Goal: Navigation & Orientation: Find specific page/section

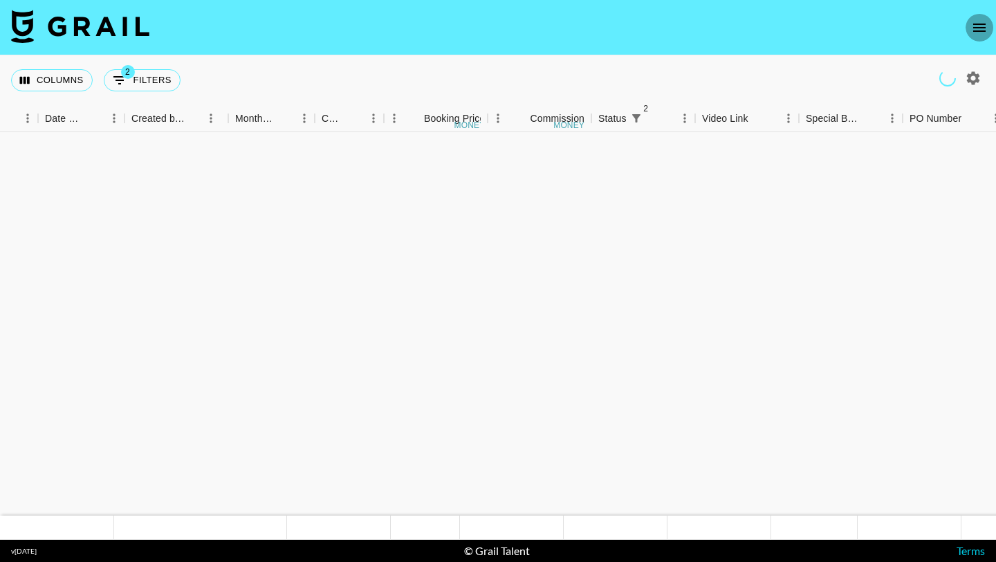
click at [968, 24] on button "open drawer" at bounding box center [980, 28] width 28 height 28
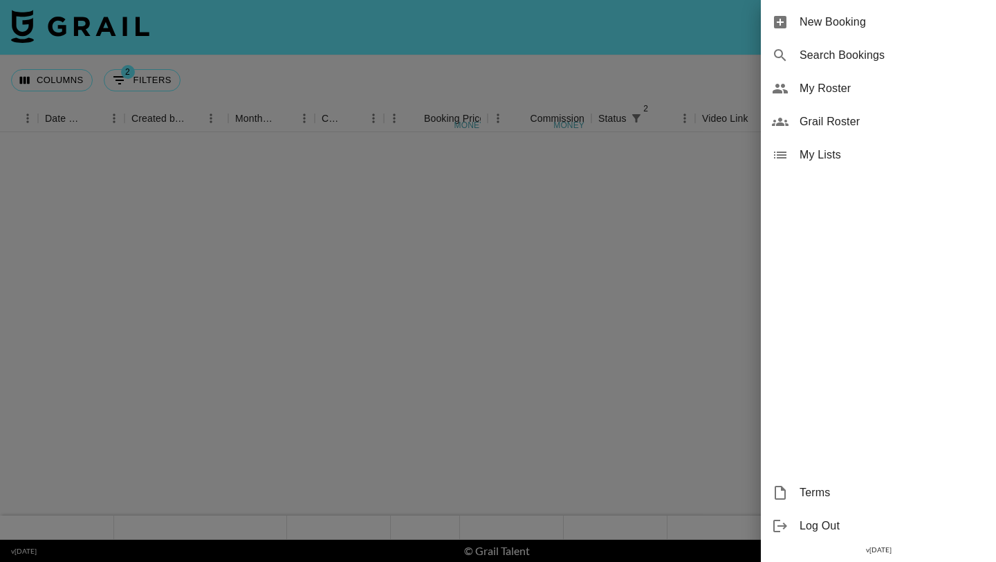
scroll to position [897, 733]
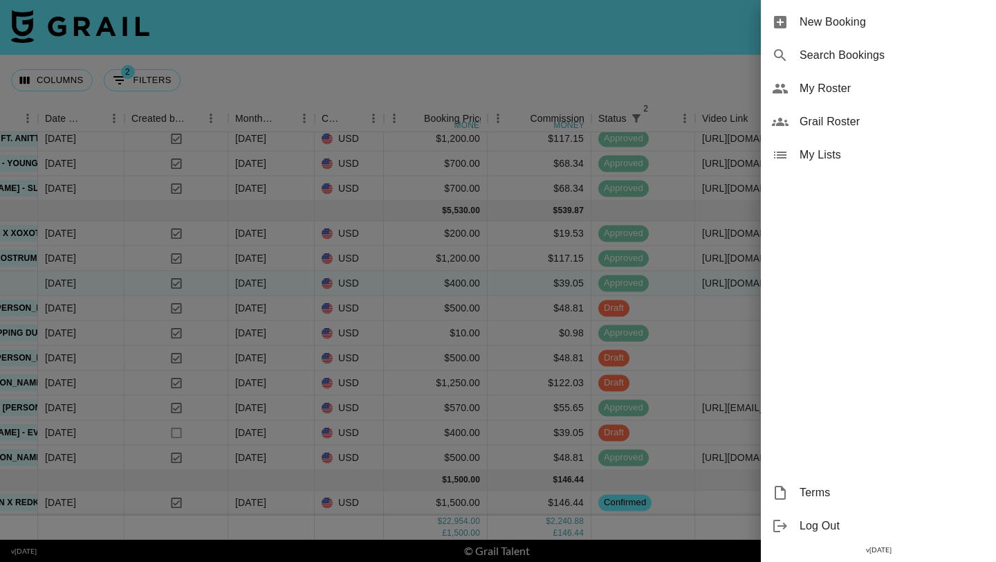
click at [807, 84] on span "My Roster" at bounding box center [892, 88] width 185 height 17
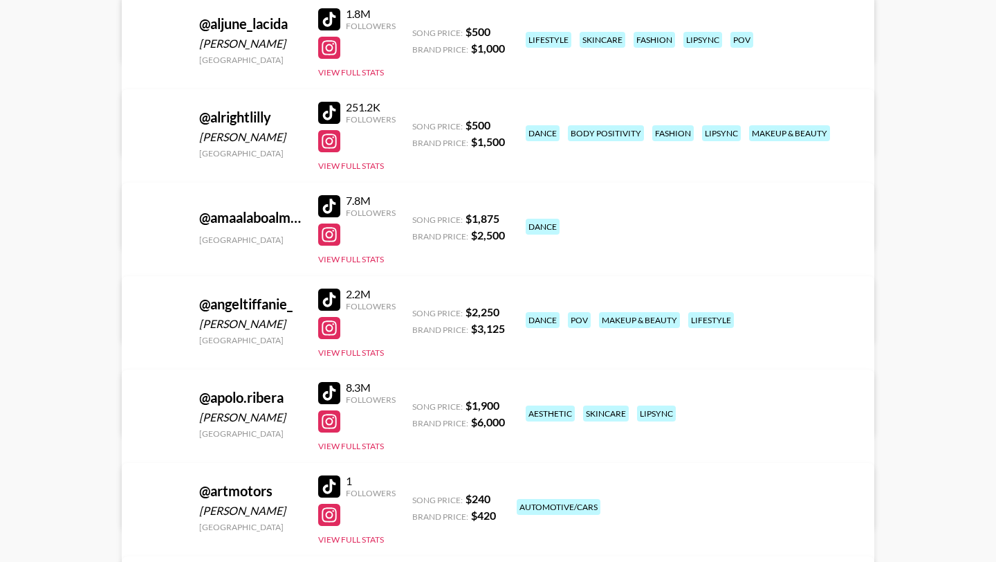
scroll to position [960, 0]
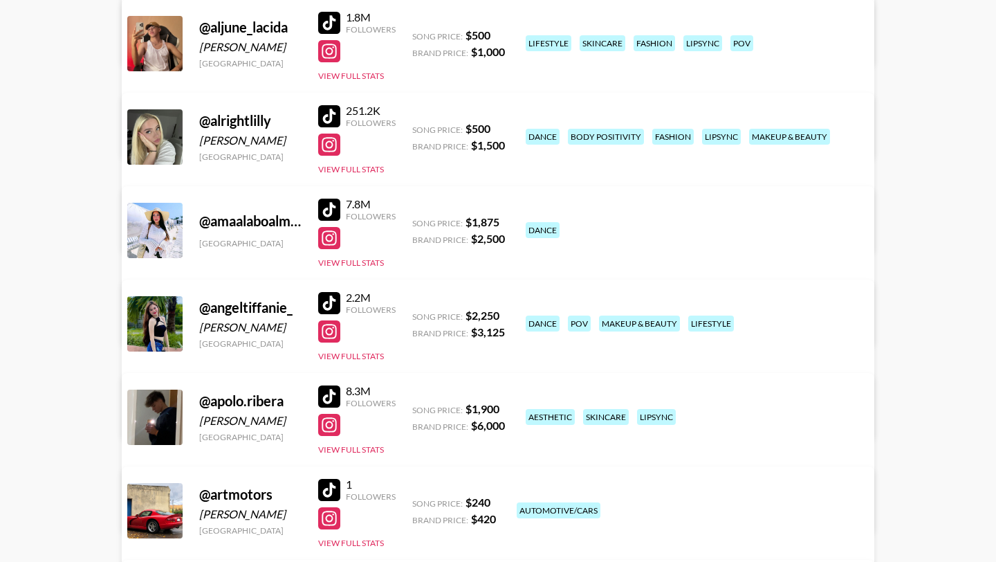
click at [331, 105] on div at bounding box center [329, 116] width 22 height 22
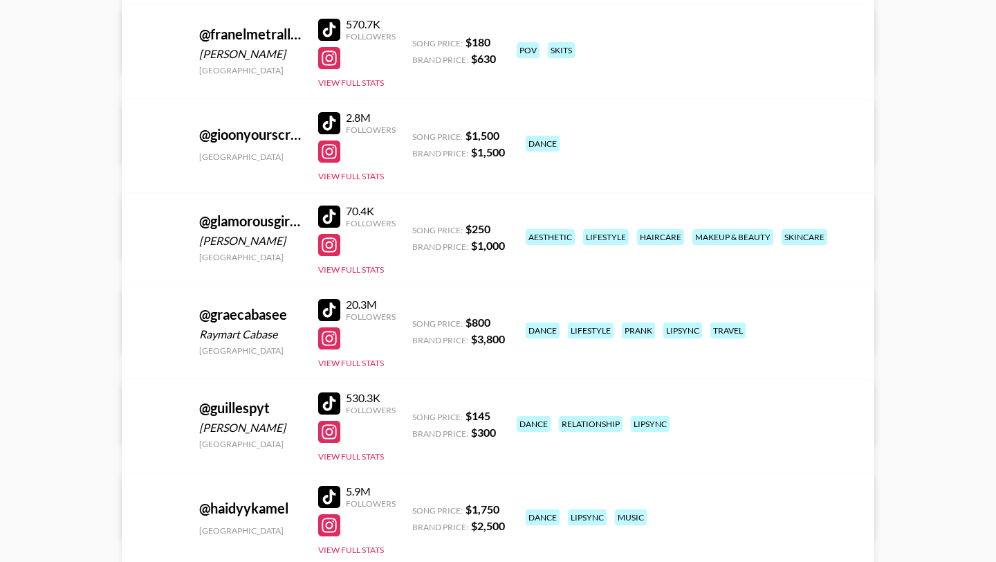
scroll to position [4776, 0]
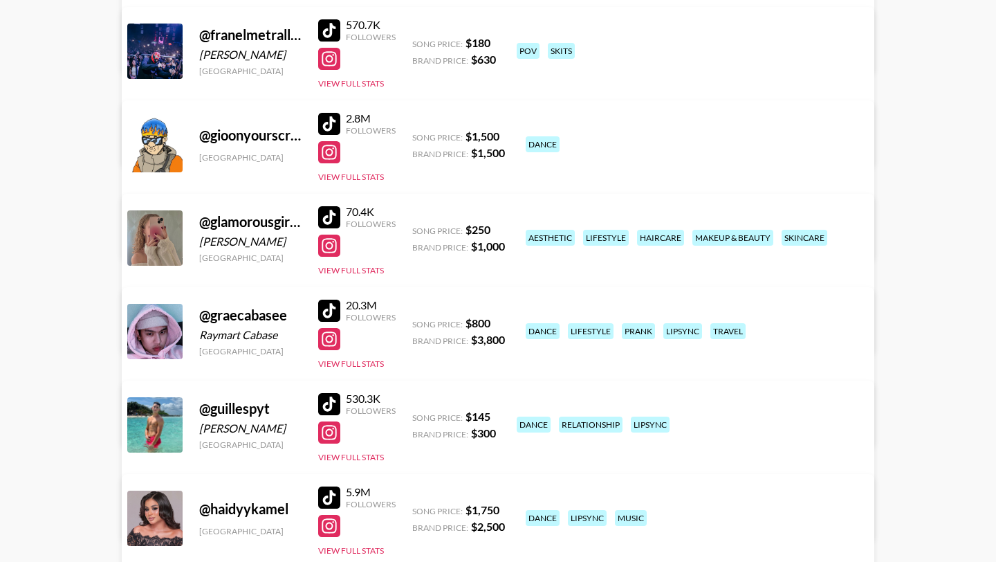
click at [330, 208] on div at bounding box center [329, 217] width 22 height 22
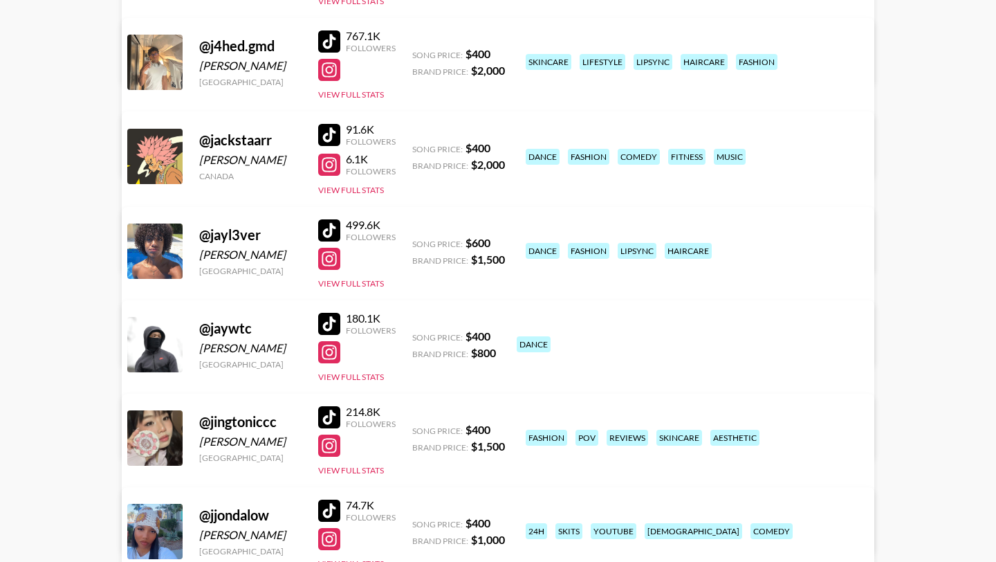
scroll to position [6065, 0]
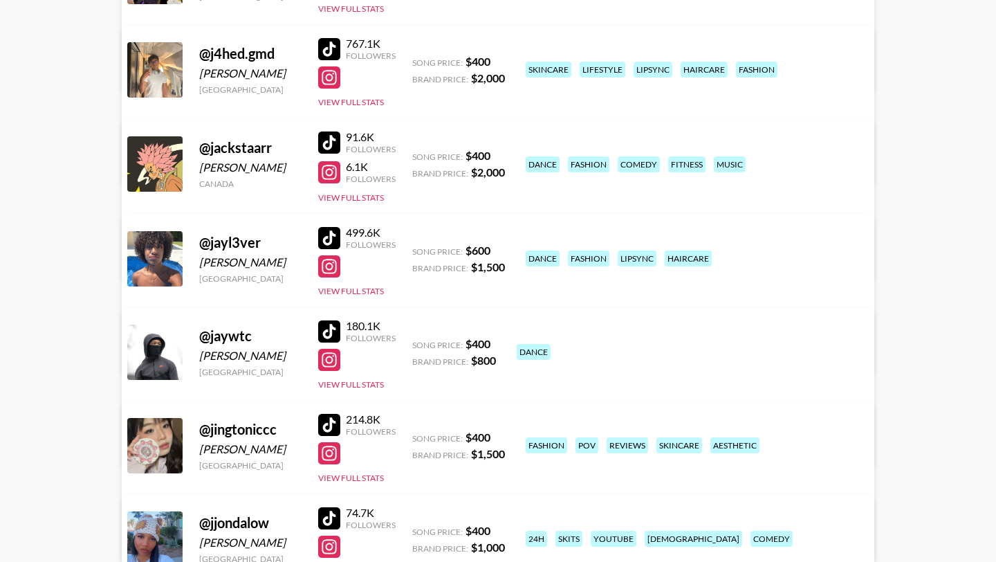
click at [330, 136] on div at bounding box center [329, 142] width 22 height 22
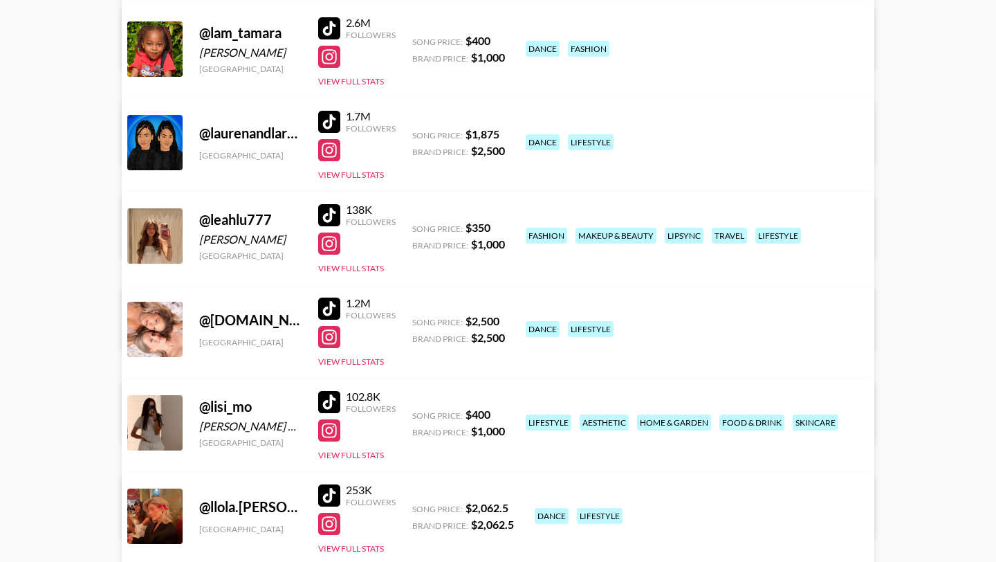
scroll to position [7582, 0]
click at [330, 214] on div at bounding box center [329, 214] width 22 height 22
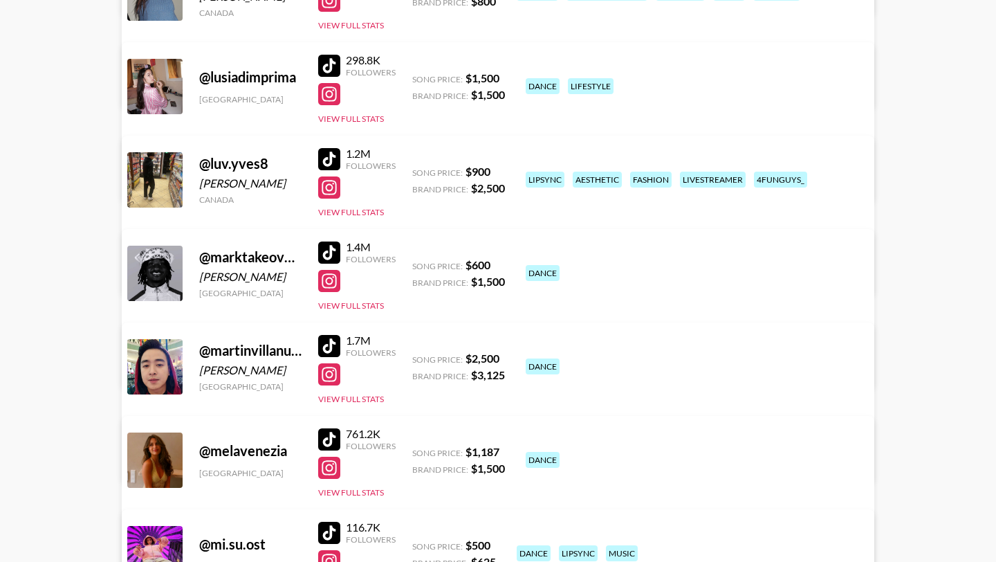
scroll to position [8200, 0]
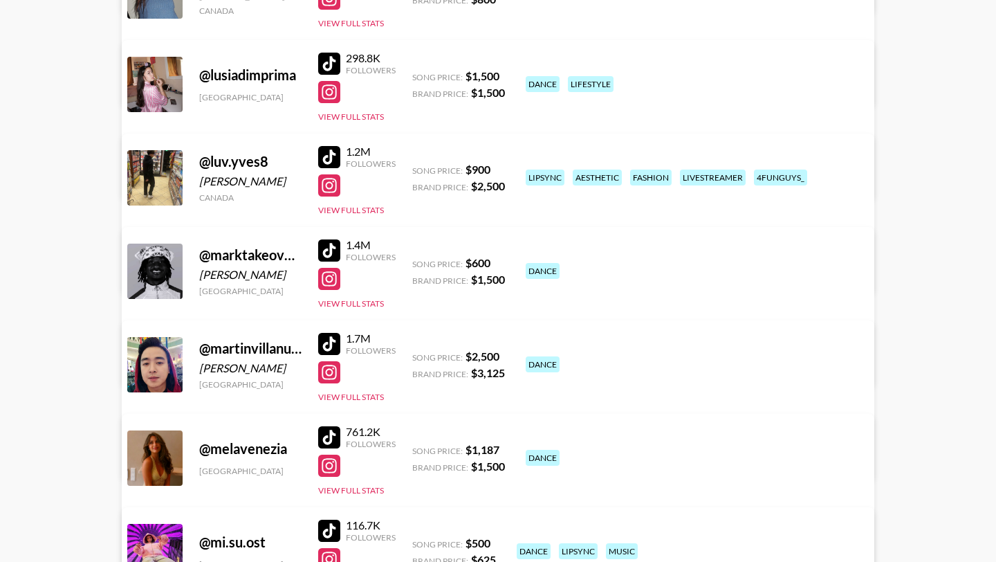
click at [330, 160] on div at bounding box center [329, 157] width 22 height 22
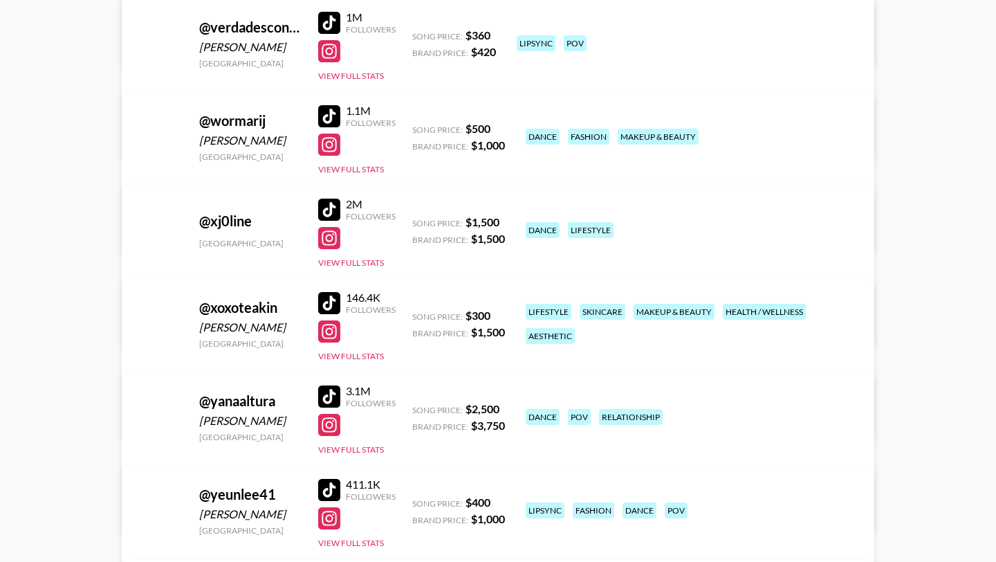
scroll to position [12189, 0]
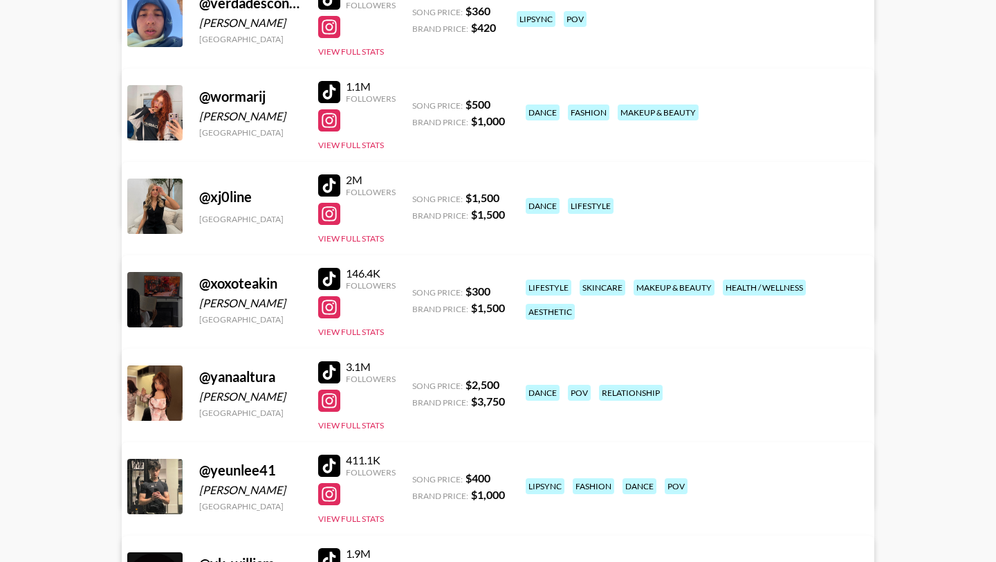
click at [333, 274] on div at bounding box center [329, 279] width 22 height 22
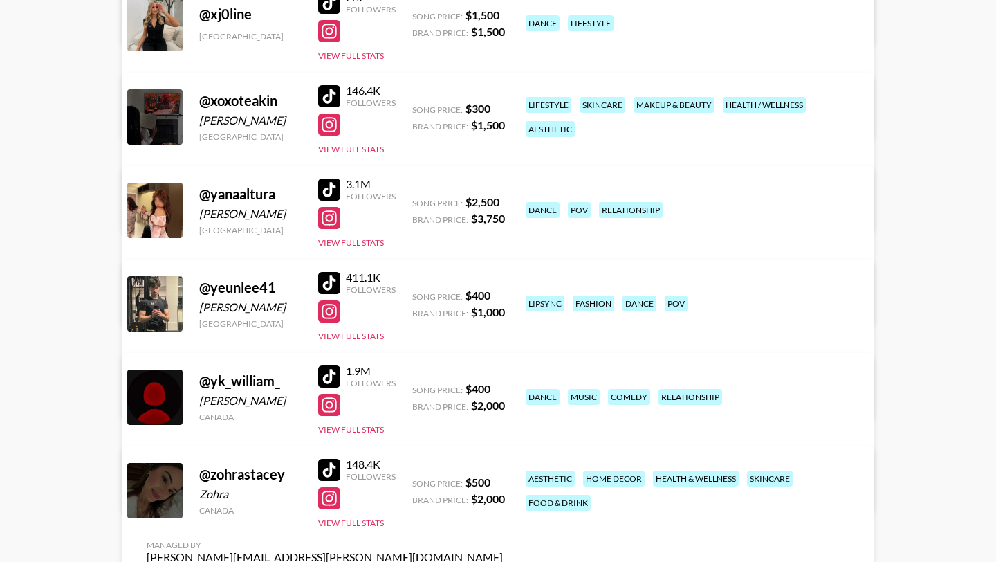
scroll to position [12438, 0]
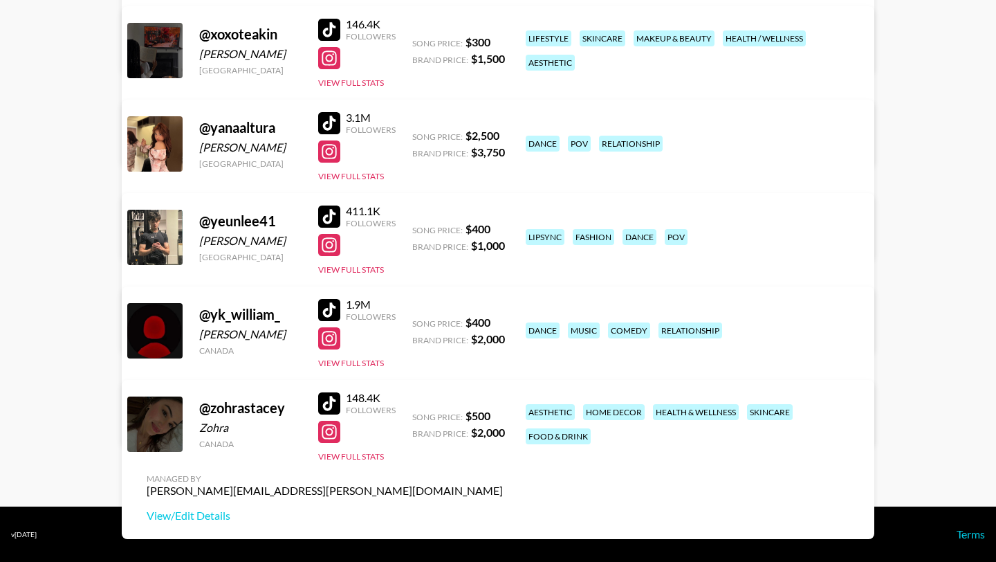
click at [325, 398] on div at bounding box center [329, 403] width 22 height 22
click at [335, 402] on div at bounding box center [329, 403] width 22 height 22
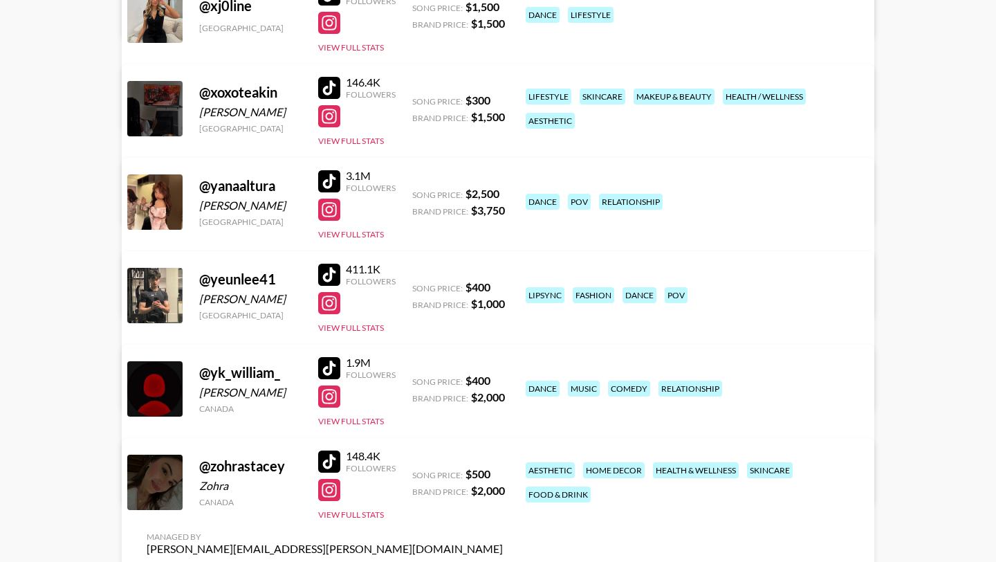
scroll to position [12379, 0]
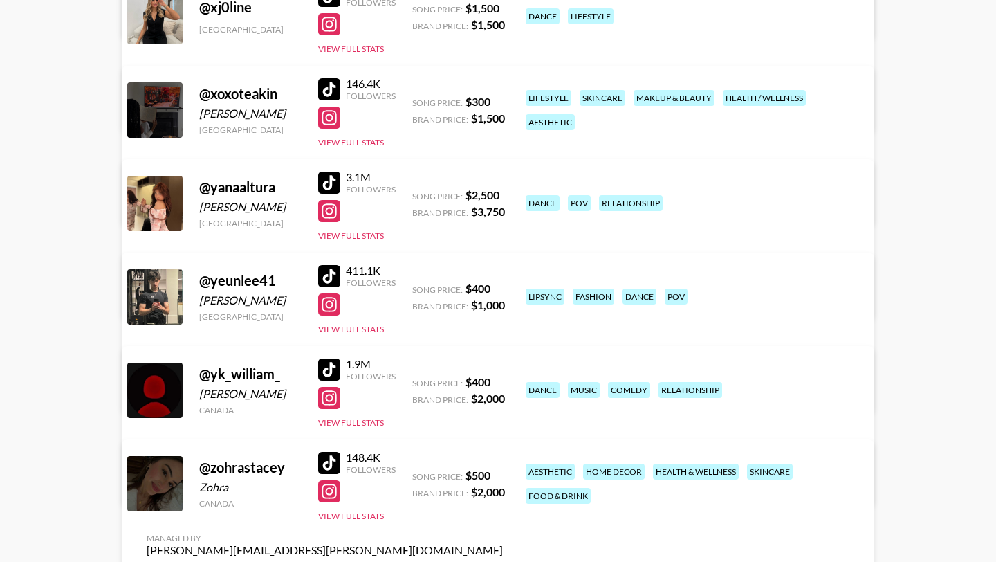
click at [330, 93] on div at bounding box center [329, 89] width 22 height 22
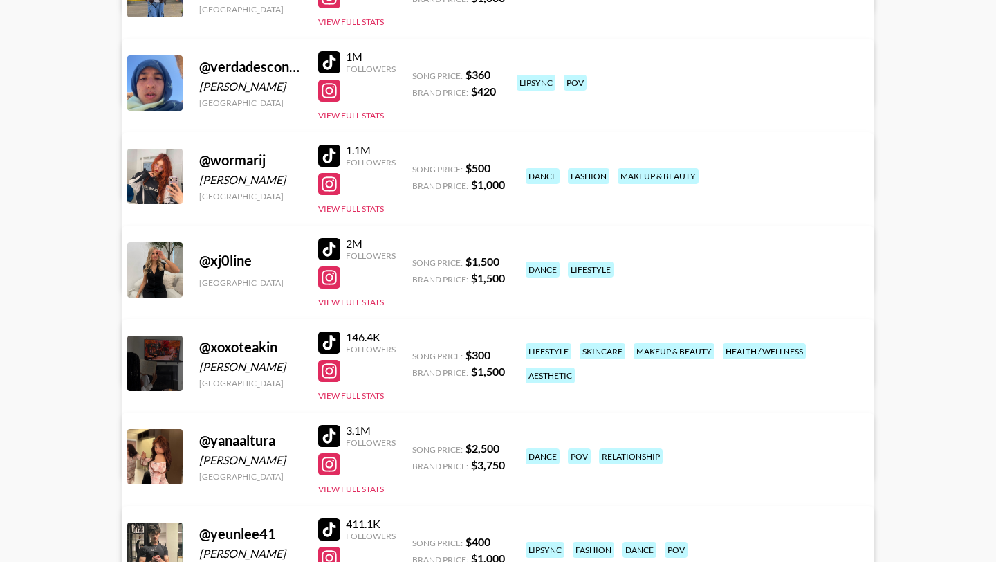
scroll to position [12112, 0]
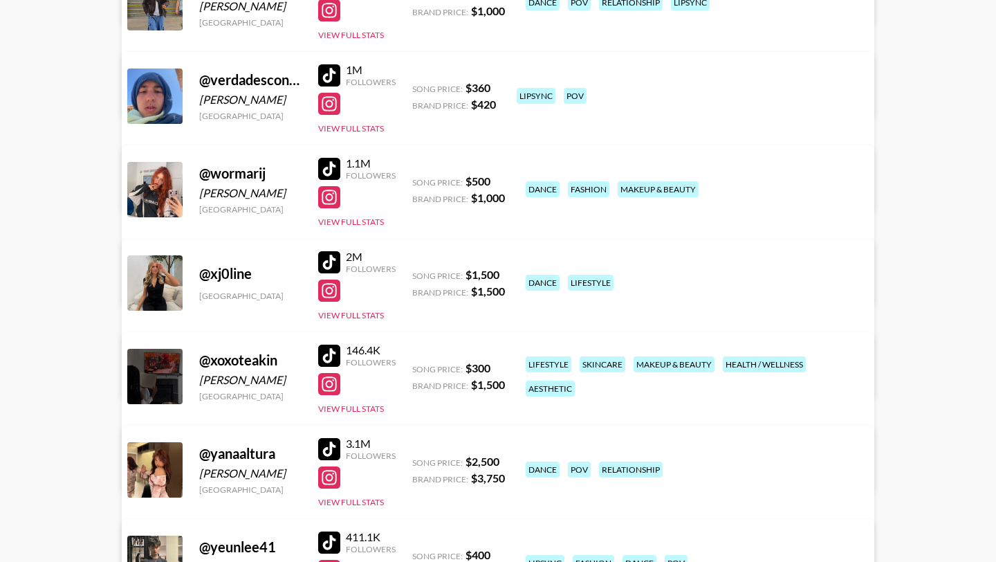
click at [333, 259] on div at bounding box center [329, 262] width 22 height 22
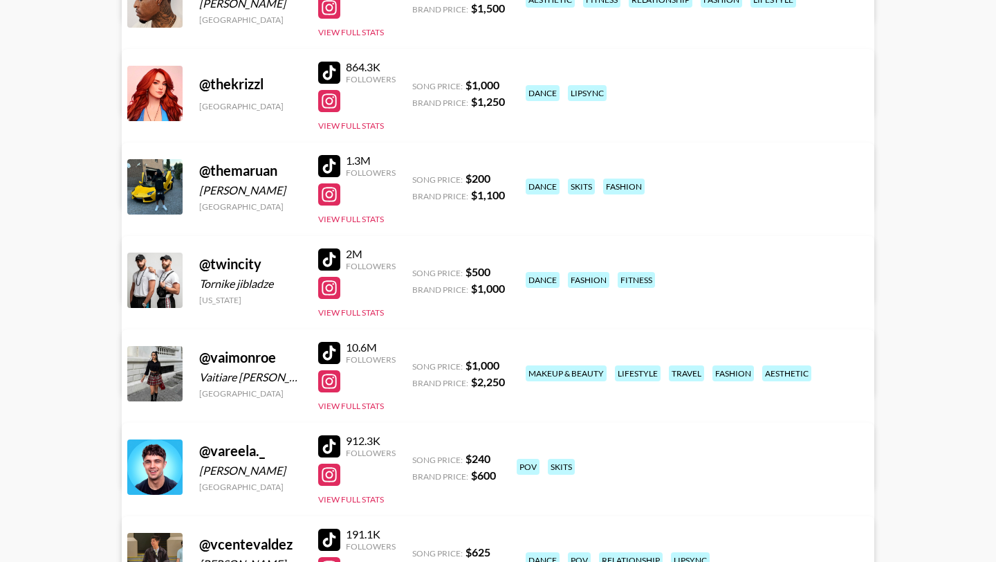
scroll to position [11552, 0]
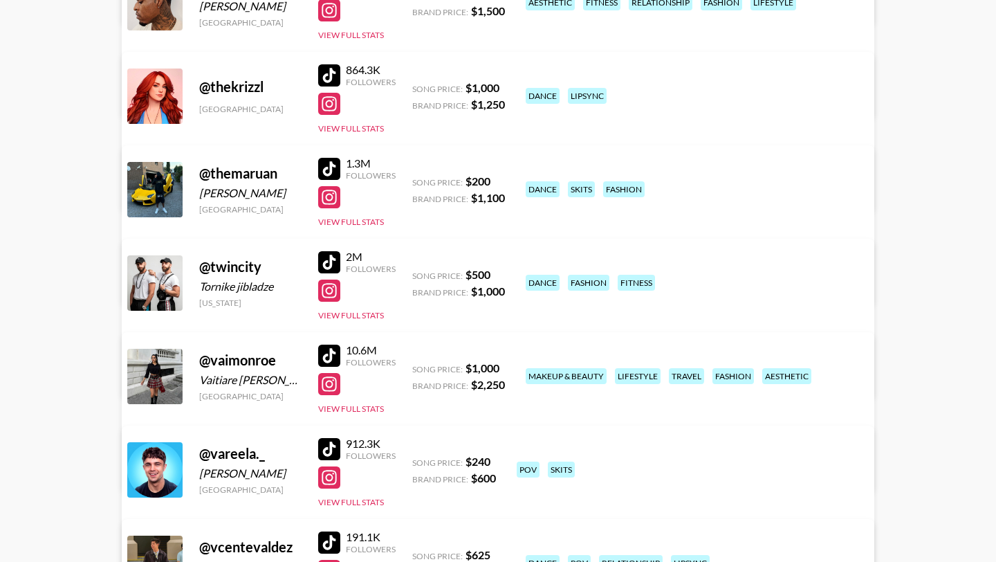
click at [330, 356] on div at bounding box center [329, 355] width 22 height 22
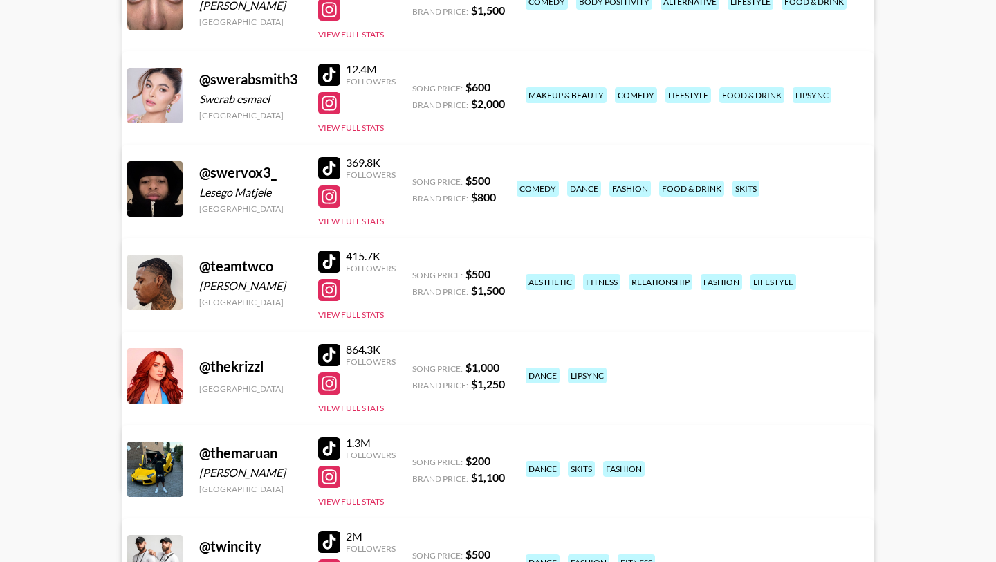
scroll to position [11273, 0]
click at [322, 351] on div at bounding box center [329, 354] width 22 height 22
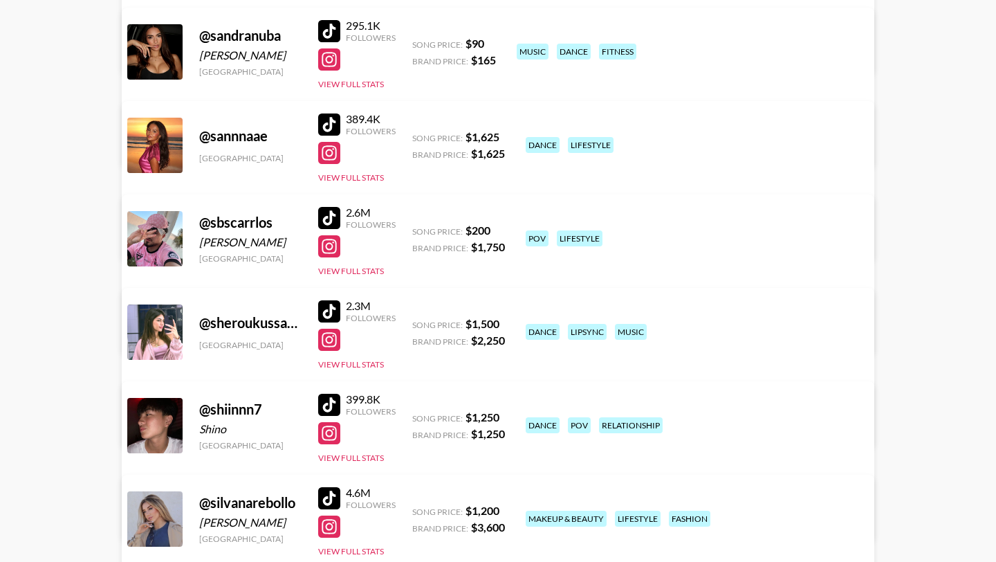
scroll to position [10566, 0]
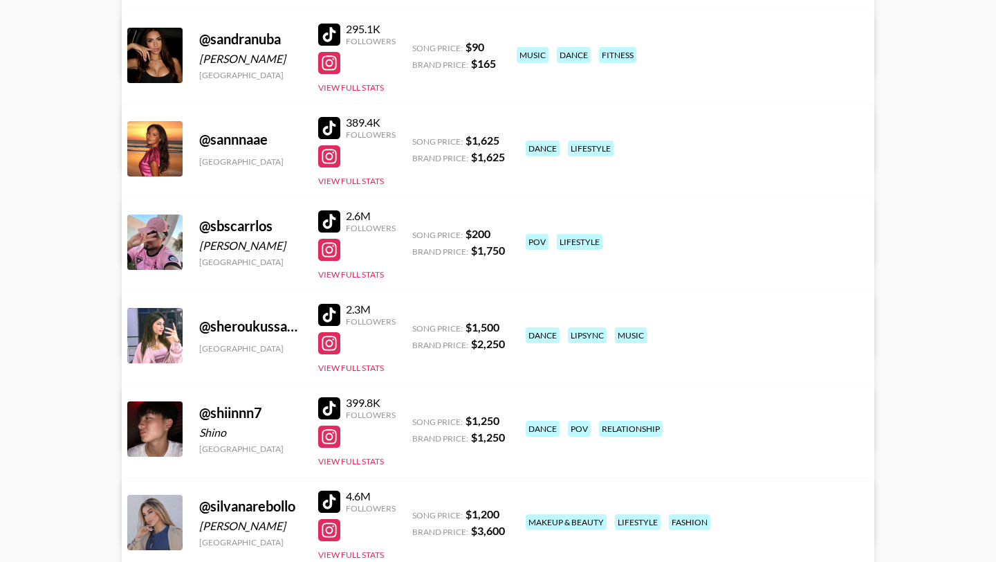
click at [331, 319] on div at bounding box center [329, 315] width 22 height 22
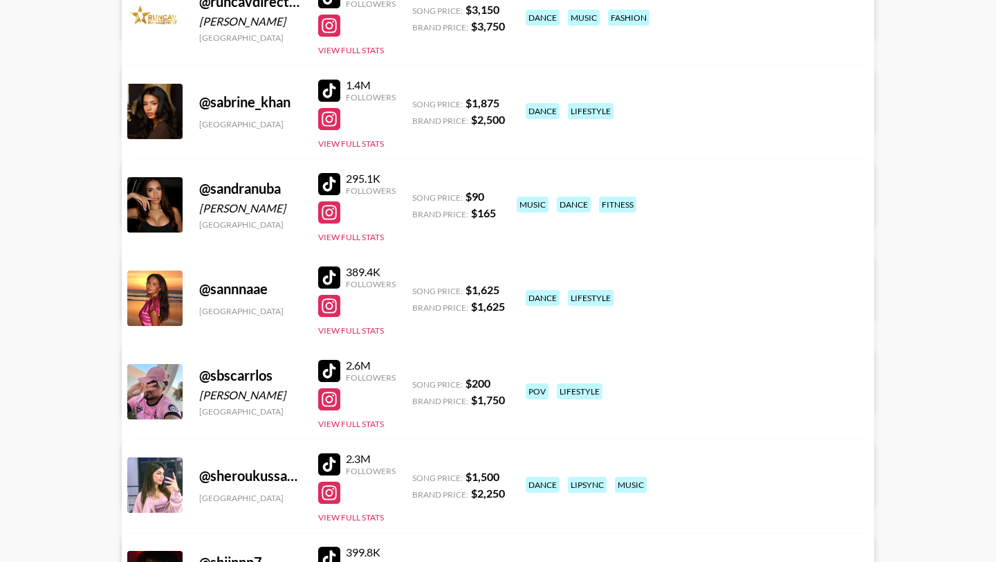
scroll to position [10415, 0]
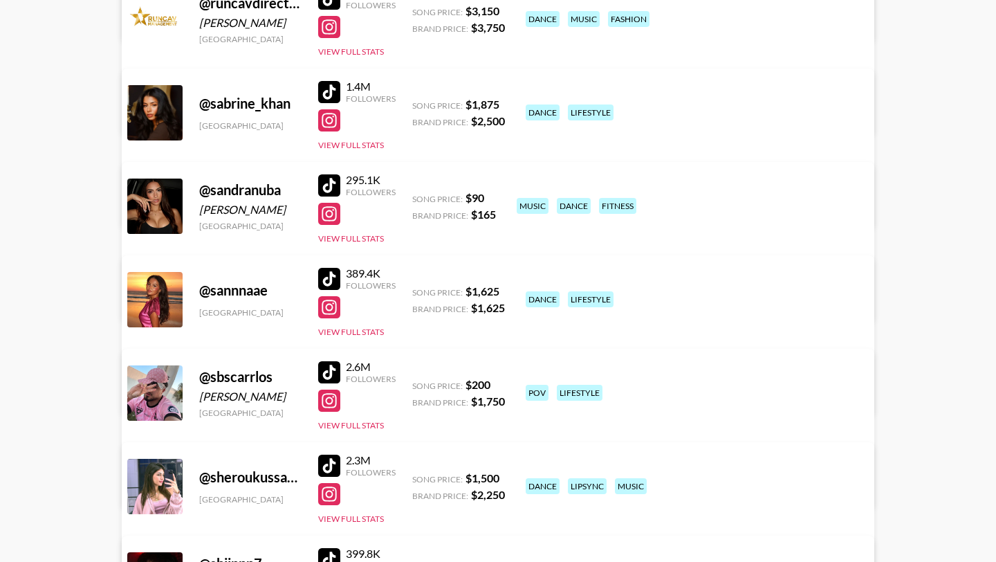
click at [334, 272] on div at bounding box center [329, 279] width 22 height 22
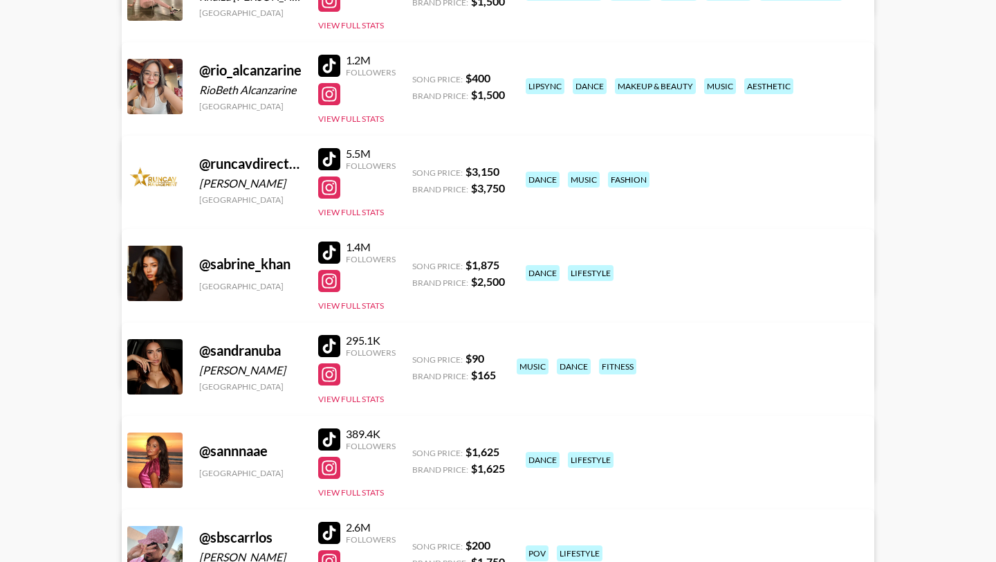
scroll to position [10254, 0]
click at [329, 243] on div at bounding box center [329, 253] width 22 height 22
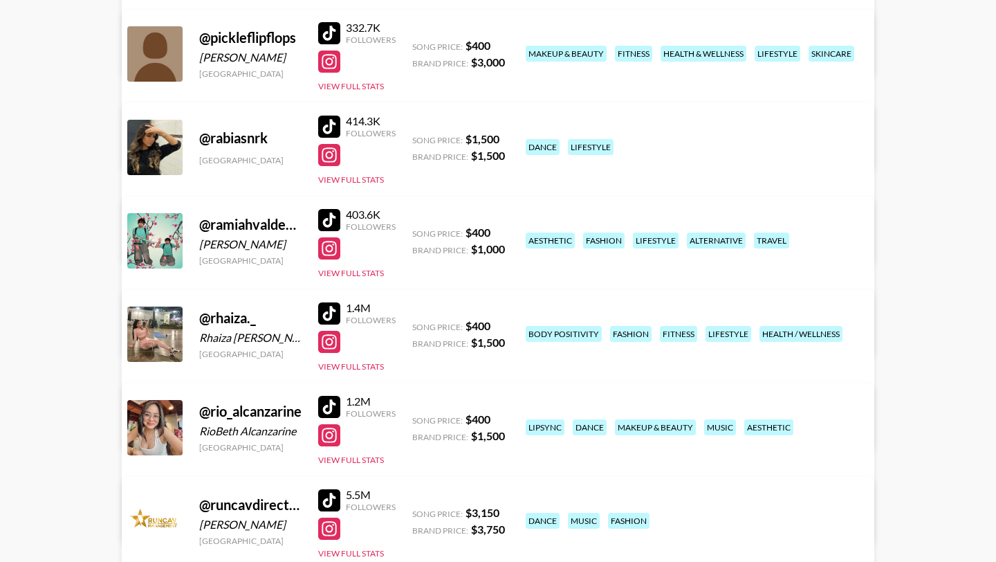
scroll to position [9868, 0]
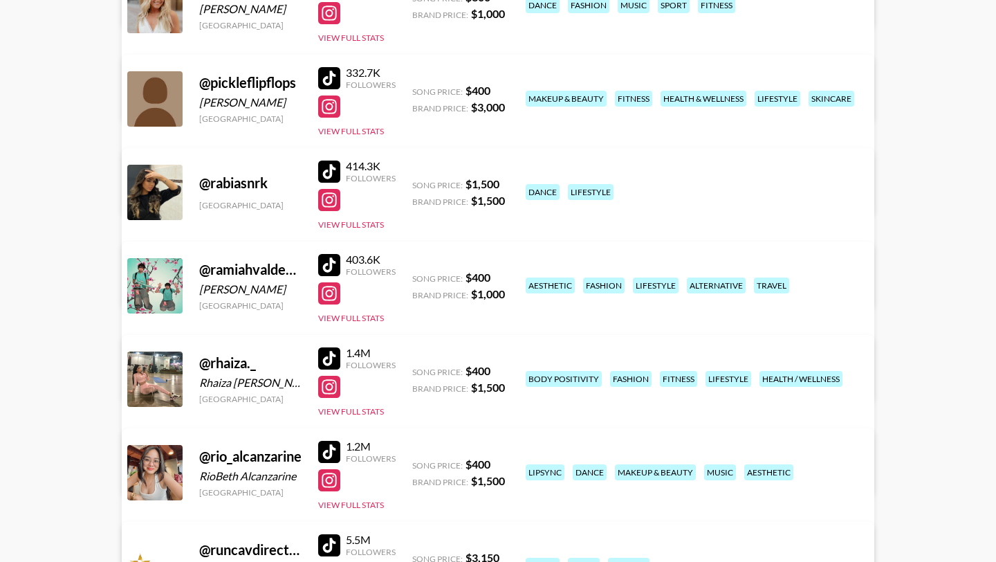
click at [325, 354] on div at bounding box center [329, 358] width 22 height 22
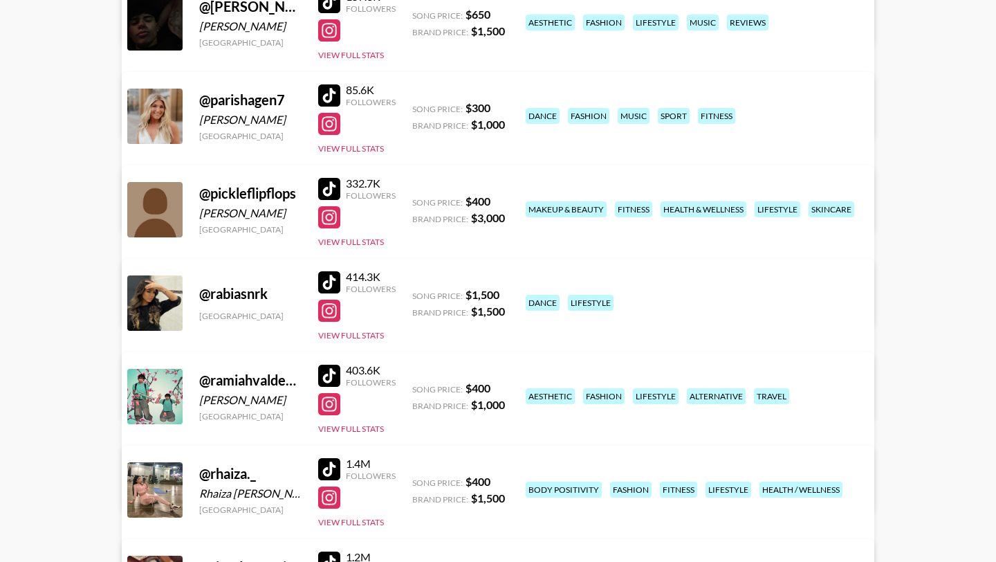
scroll to position [9756, 0]
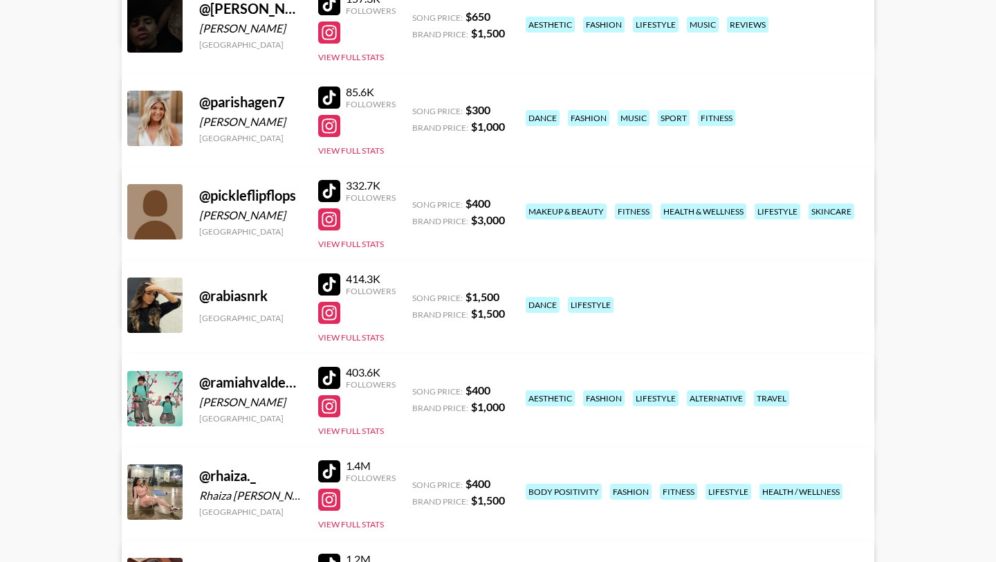
click at [322, 278] on div at bounding box center [329, 284] width 22 height 22
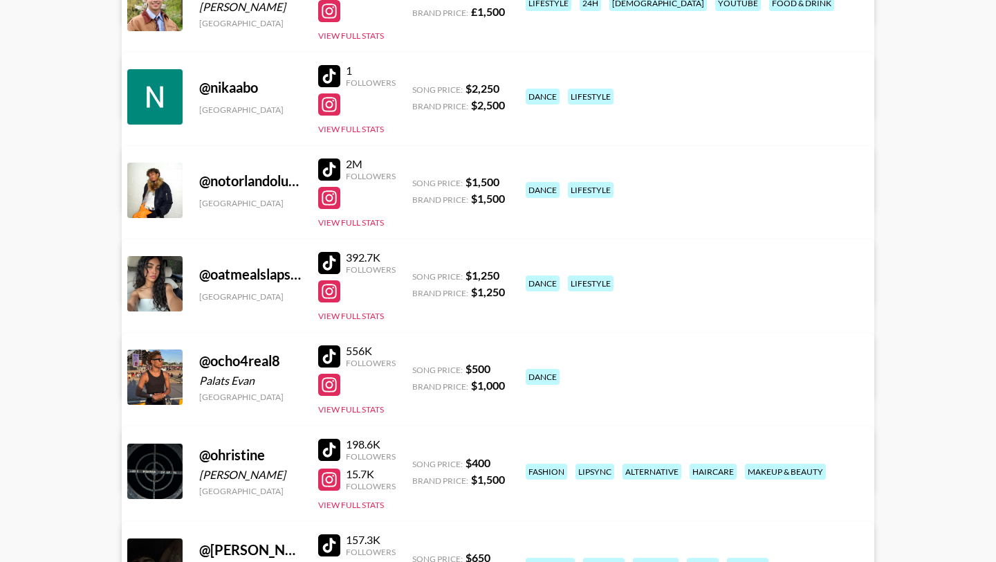
scroll to position [9205, 0]
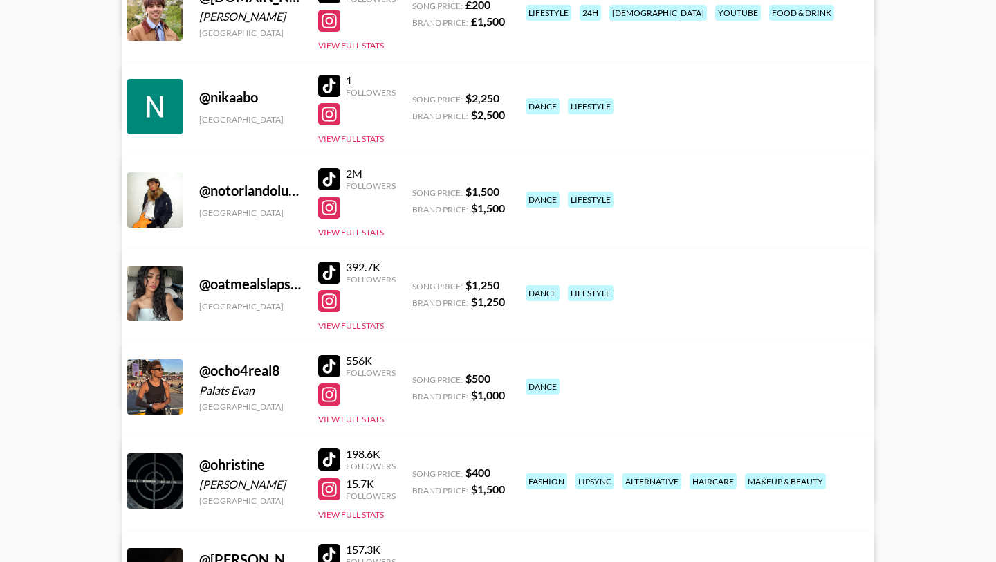
click at [329, 273] on div at bounding box center [329, 272] width 22 height 22
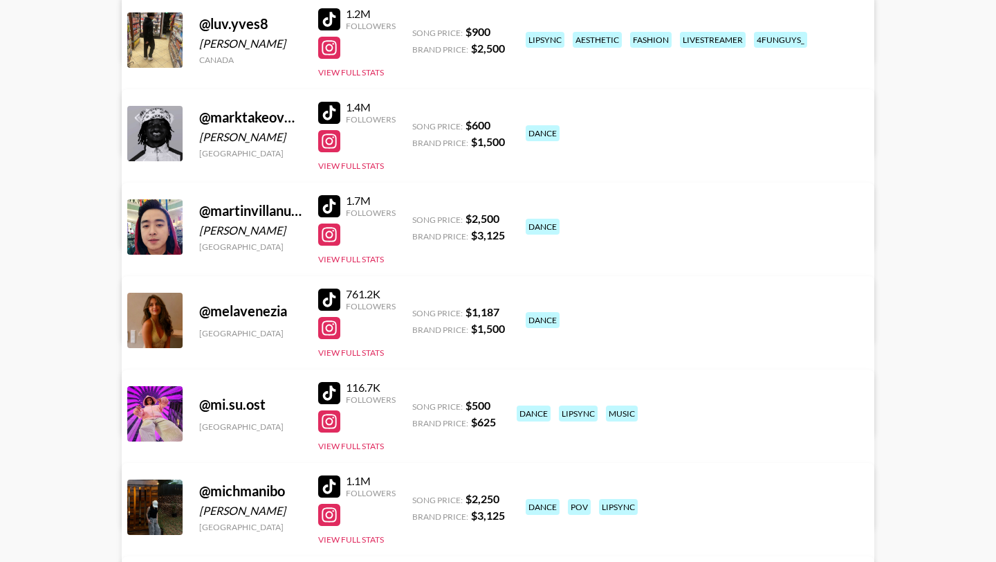
scroll to position [8332, 0]
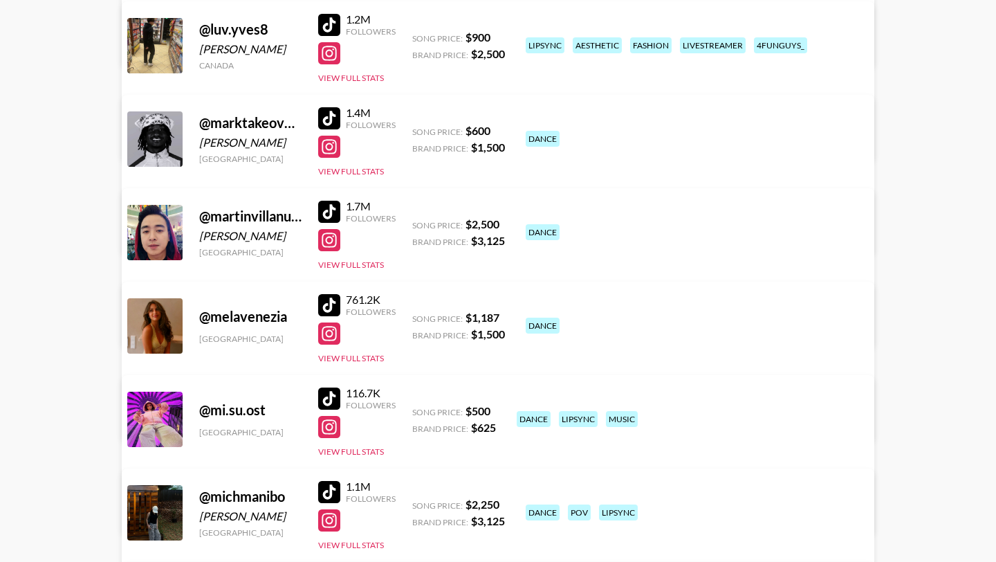
click at [335, 302] on div at bounding box center [329, 305] width 22 height 22
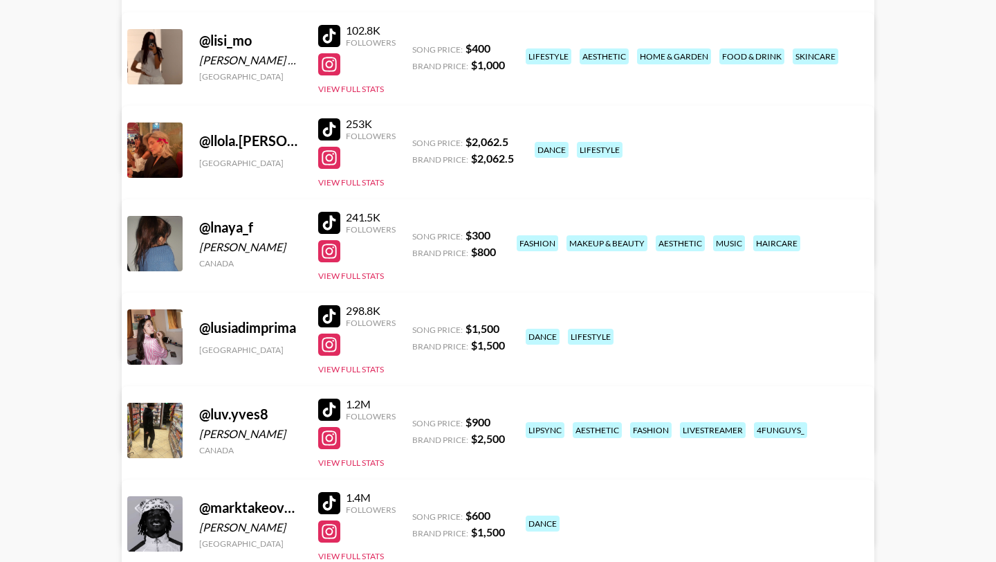
scroll to position [7945, 0]
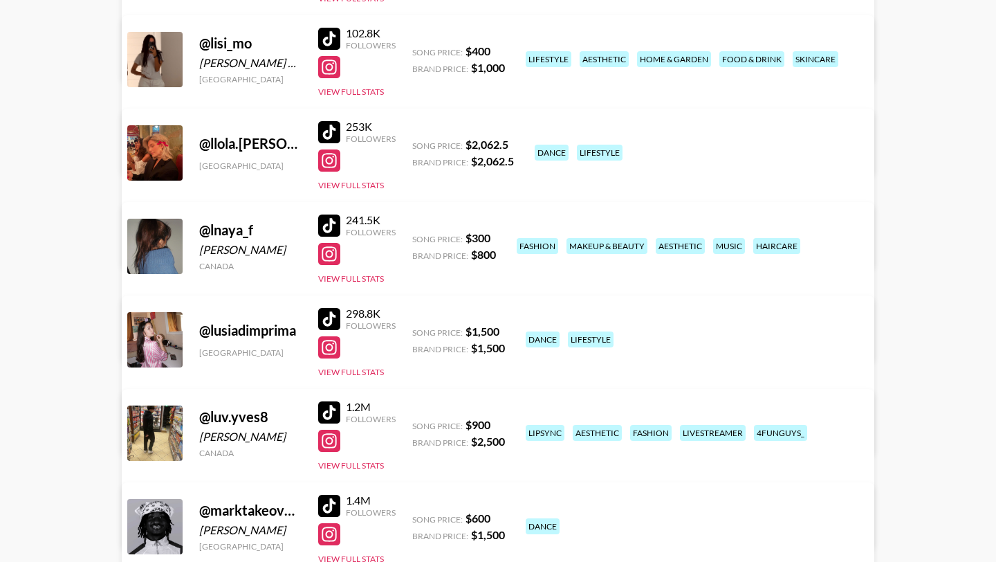
click at [327, 319] on div at bounding box center [329, 319] width 22 height 22
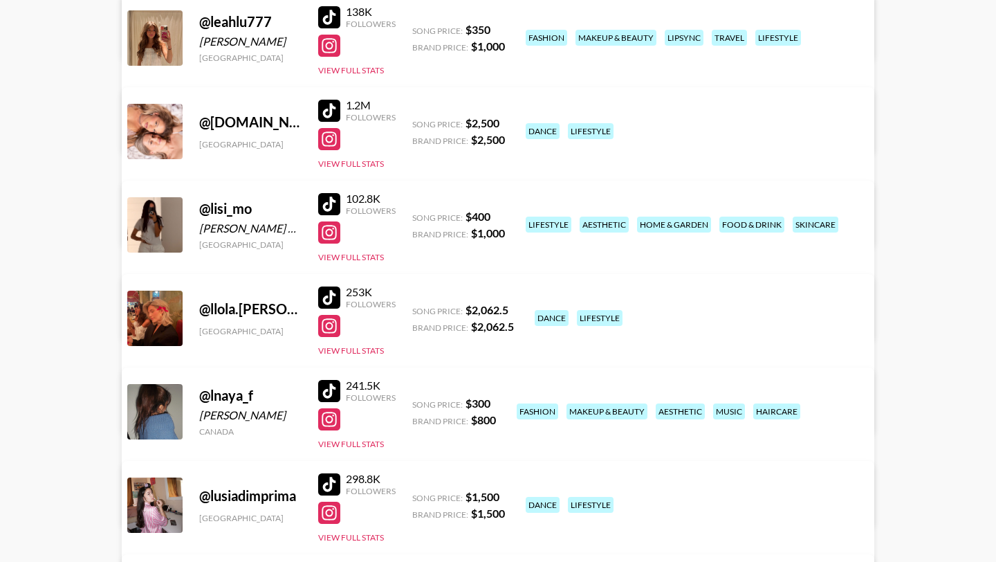
scroll to position [7770, 0]
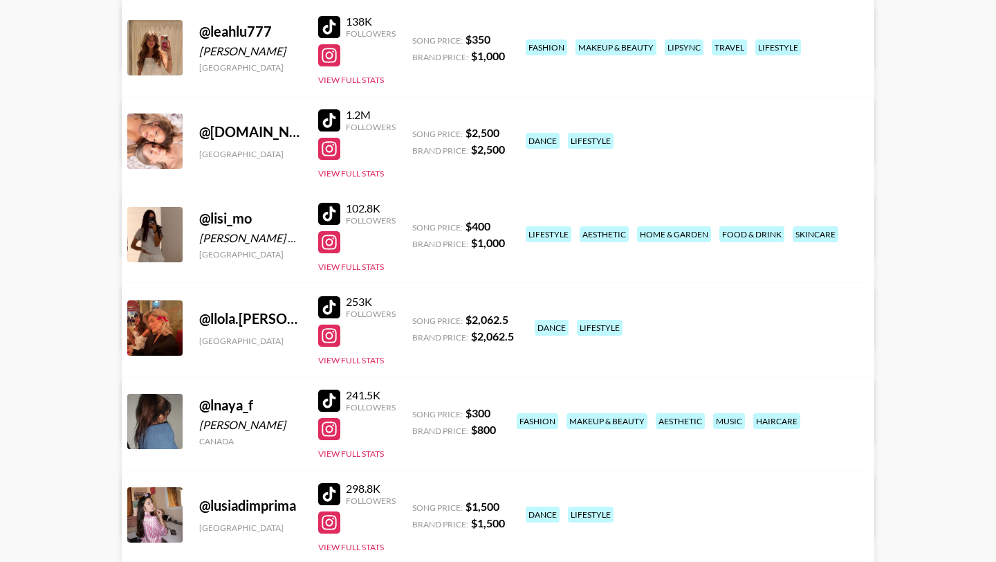
click at [324, 302] on div at bounding box center [329, 307] width 22 height 22
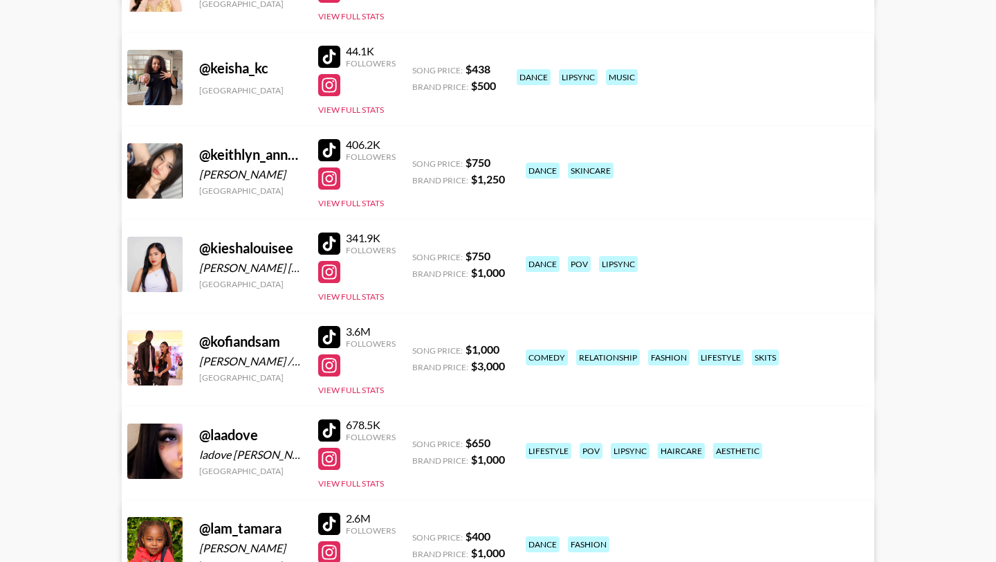
scroll to position [7100, 0]
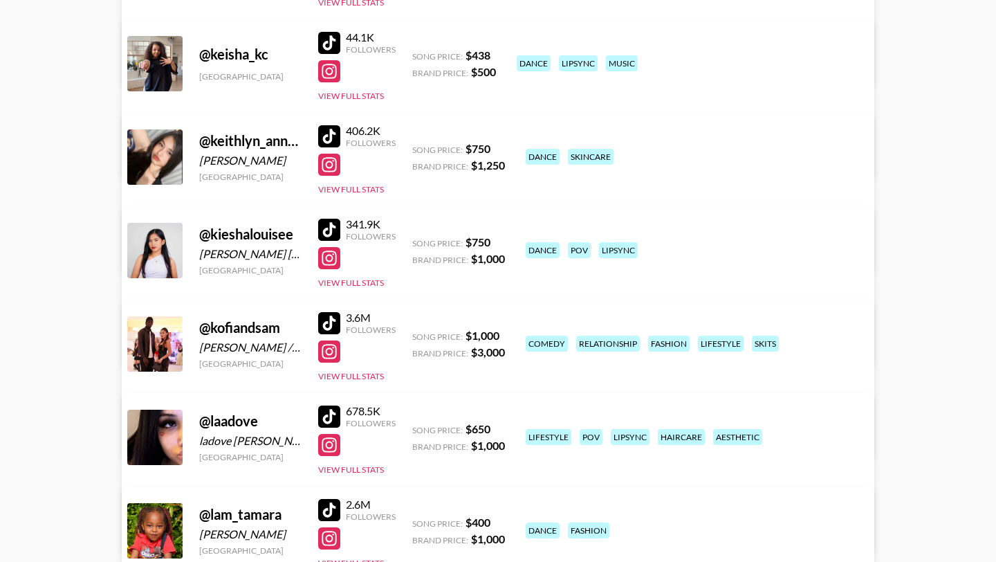
click at [327, 415] on div at bounding box center [329, 416] width 22 height 22
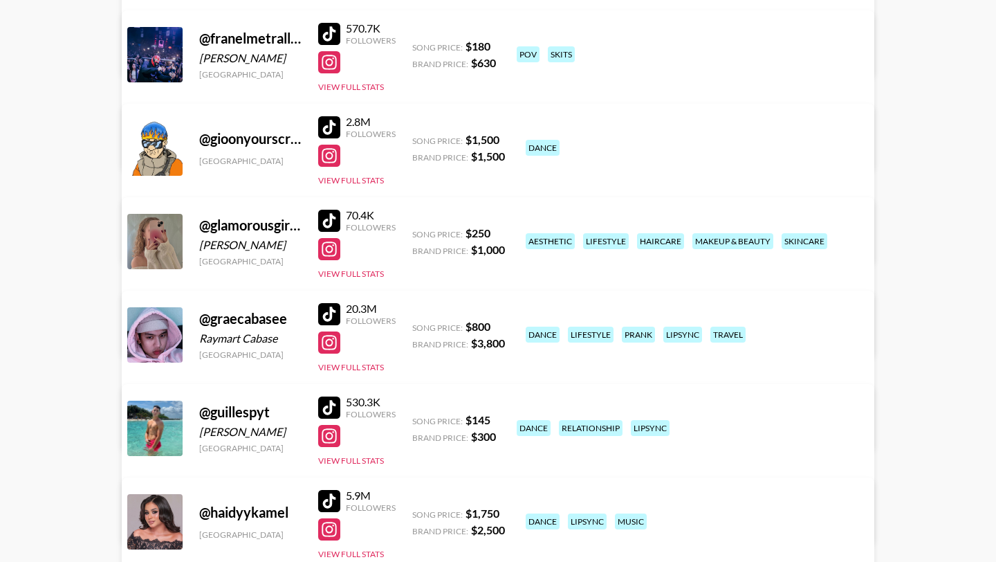
scroll to position [4761, 0]
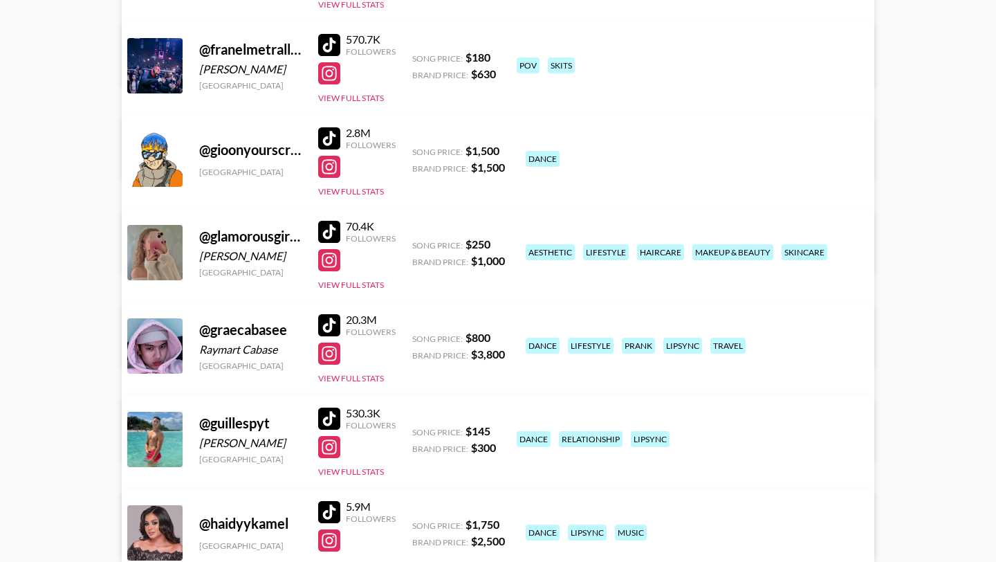
click at [328, 226] on div at bounding box center [329, 232] width 22 height 22
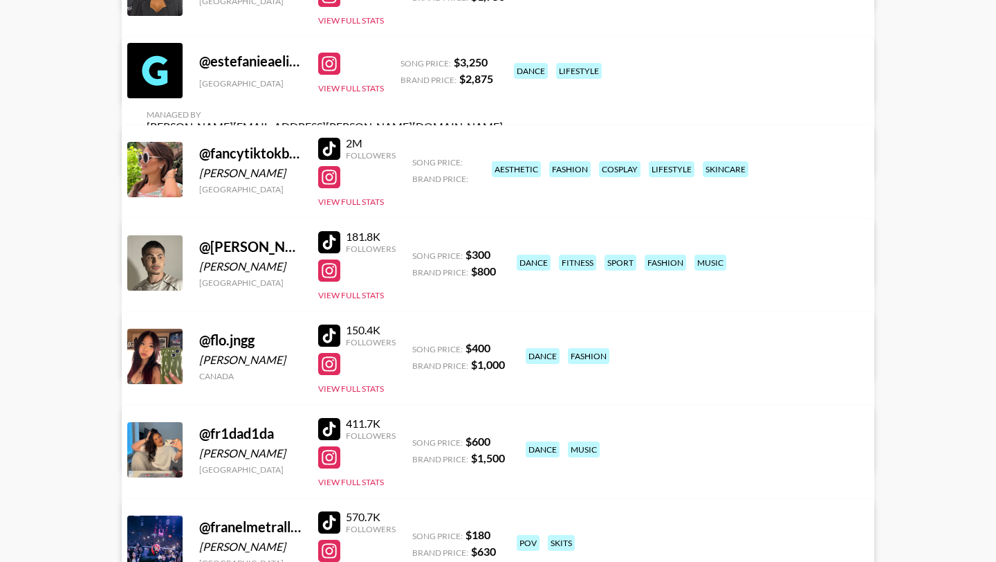
scroll to position [4274, 0]
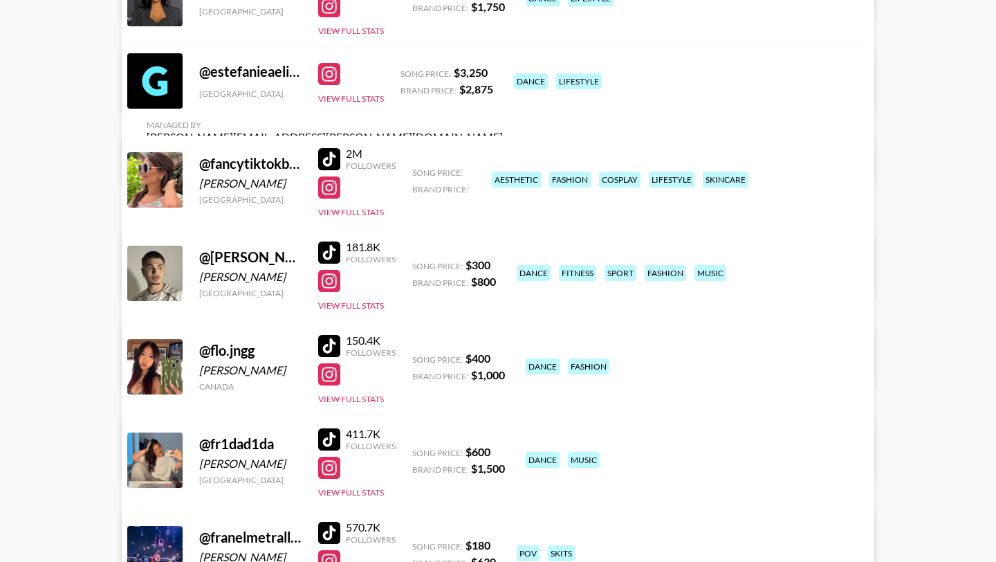
click at [337, 344] on div at bounding box center [329, 346] width 22 height 22
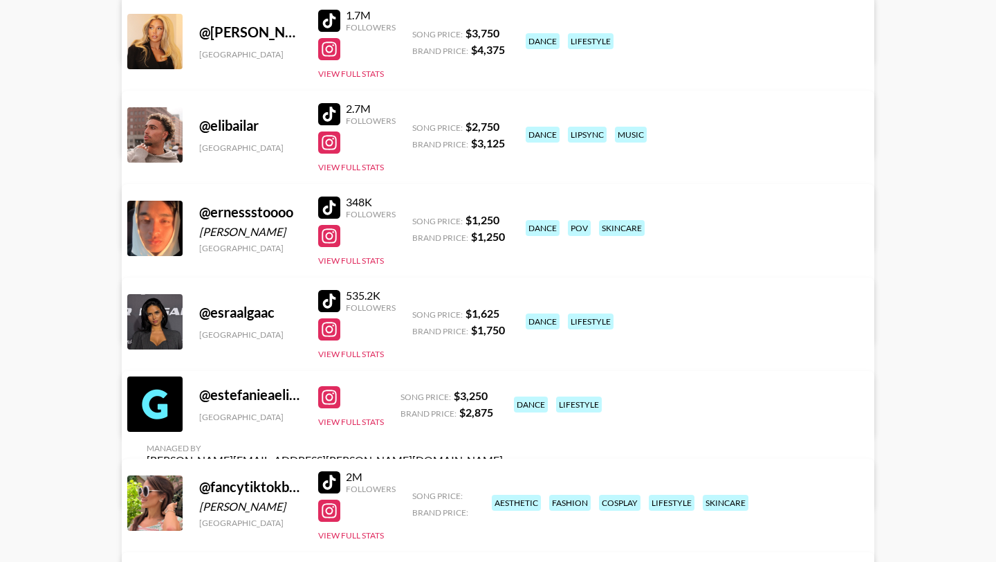
scroll to position [3945, 0]
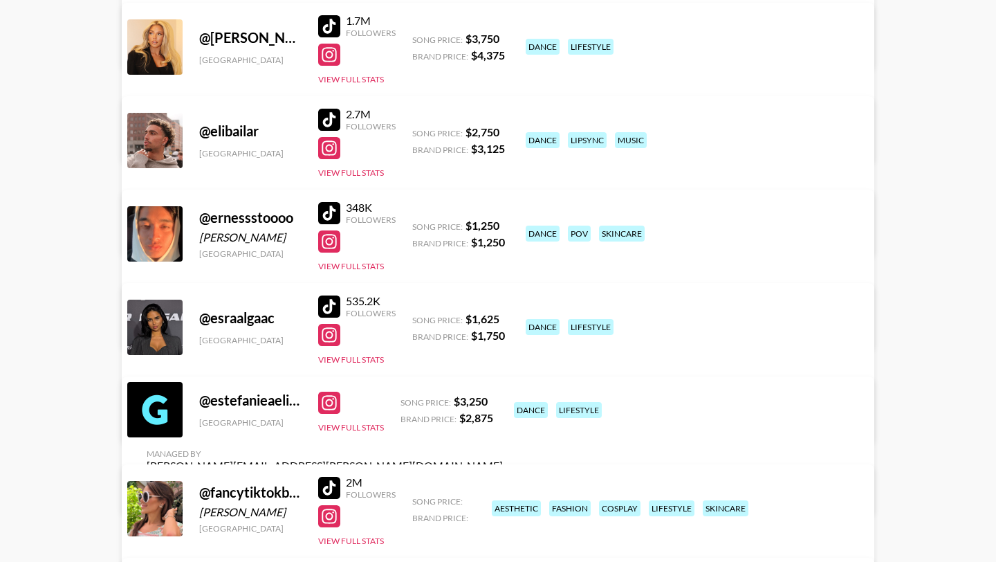
click at [322, 295] on div at bounding box center [329, 306] width 22 height 22
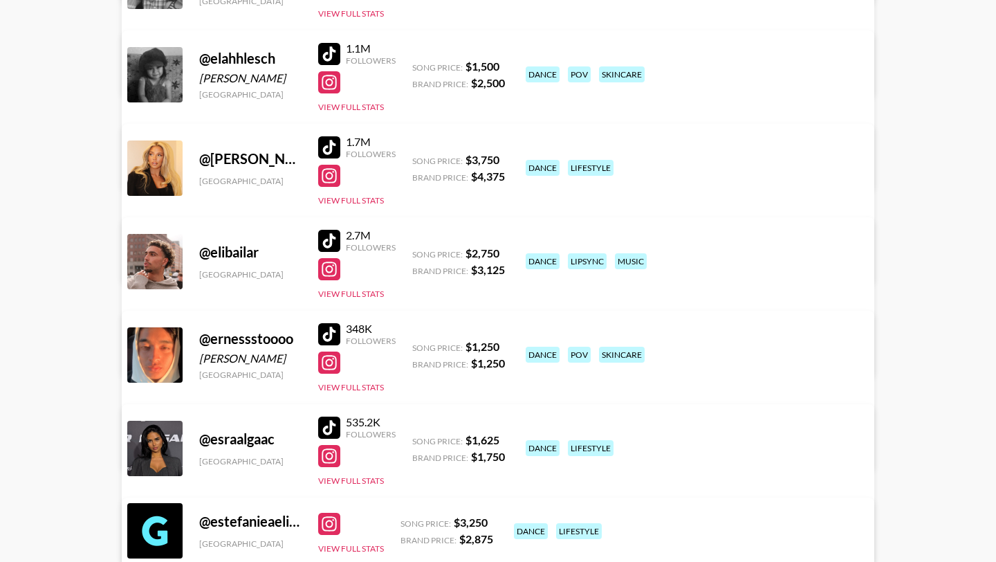
scroll to position [3667, 0]
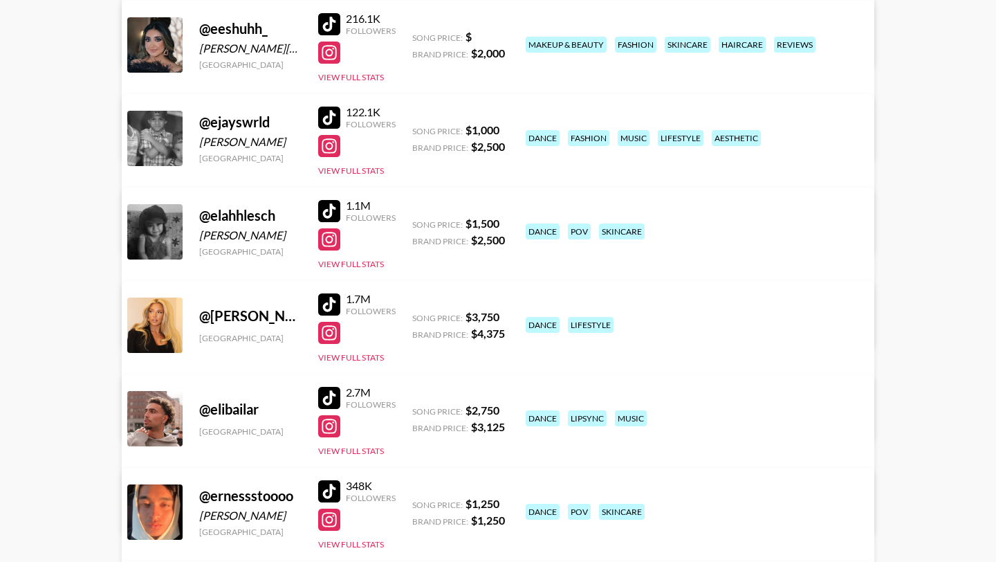
click at [332, 304] on div at bounding box center [329, 304] width 22 height 22
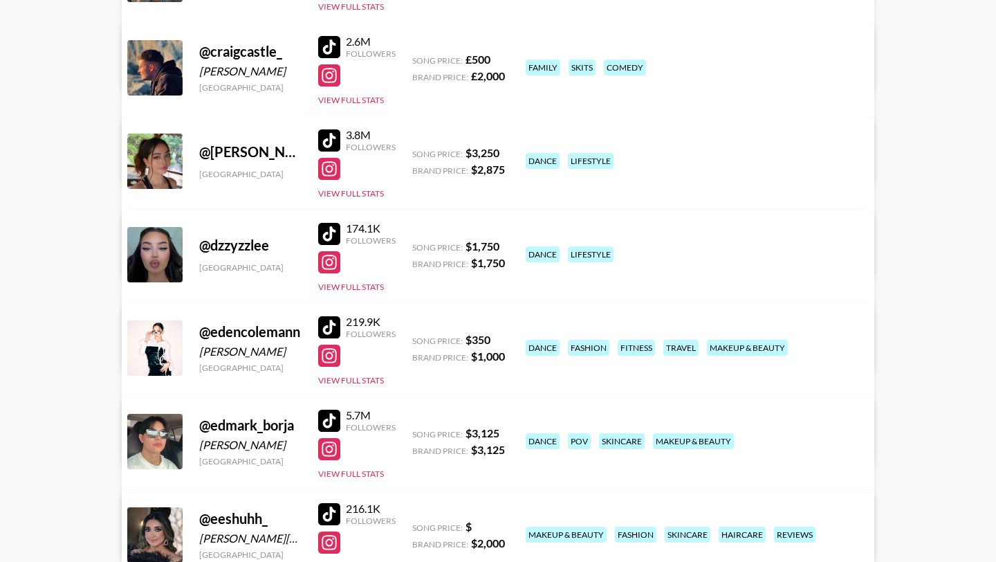
scroll to position [3169, 0]
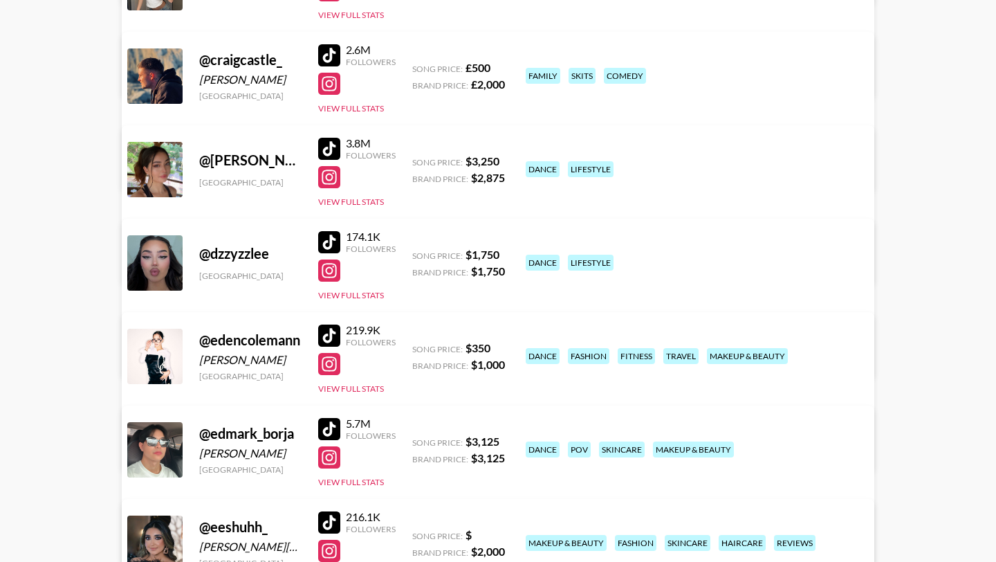
click at [327, 237] on div at bounding box center [329, 242] width 22 height 22
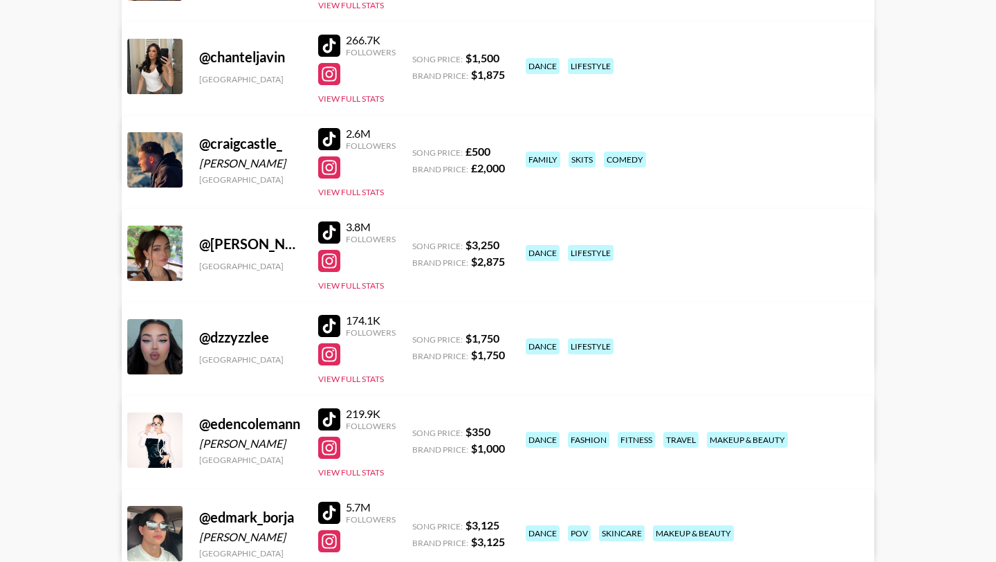
click at [328, 232] on div at bounding box center [329, 232] width 22 height 22
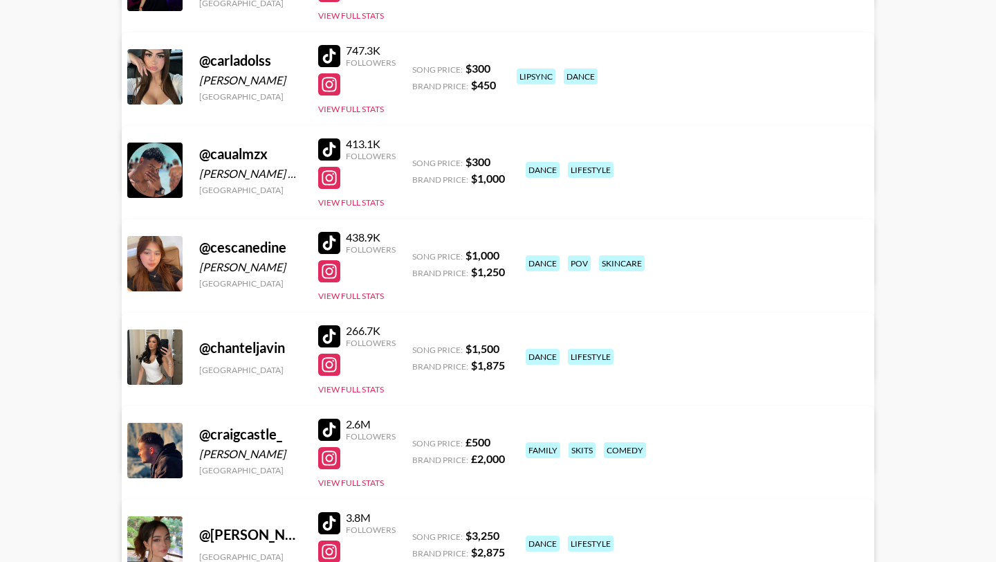
scroll to position [2774, 0]
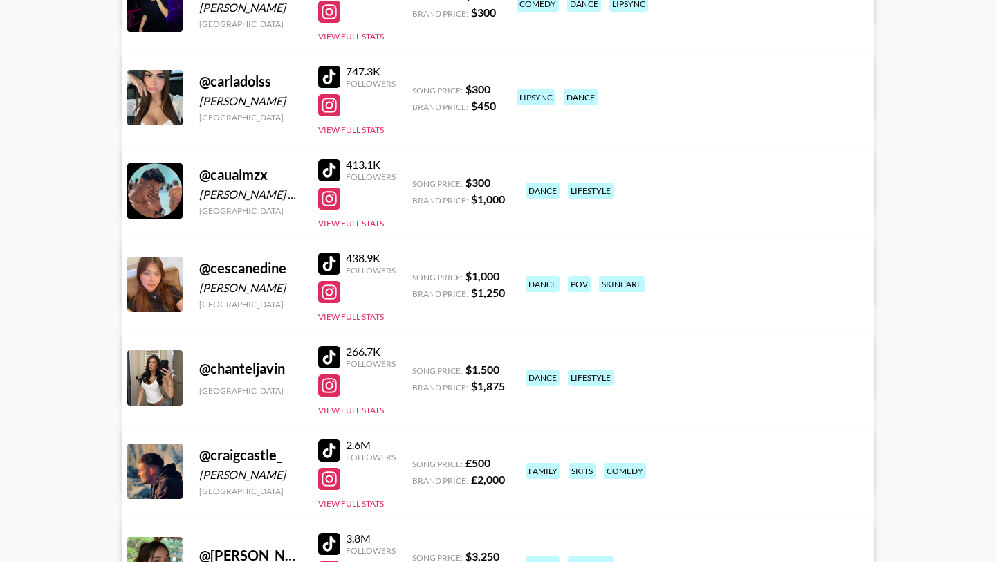
click at [327, 362] on div at bounding box center [329, 357] width 22 height 22
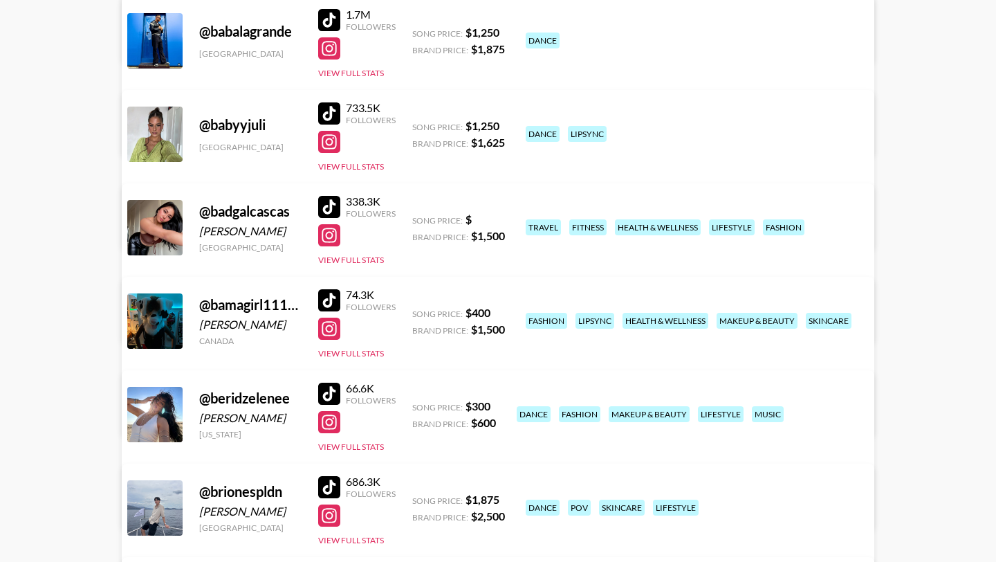
scroll to position [1798, 0]
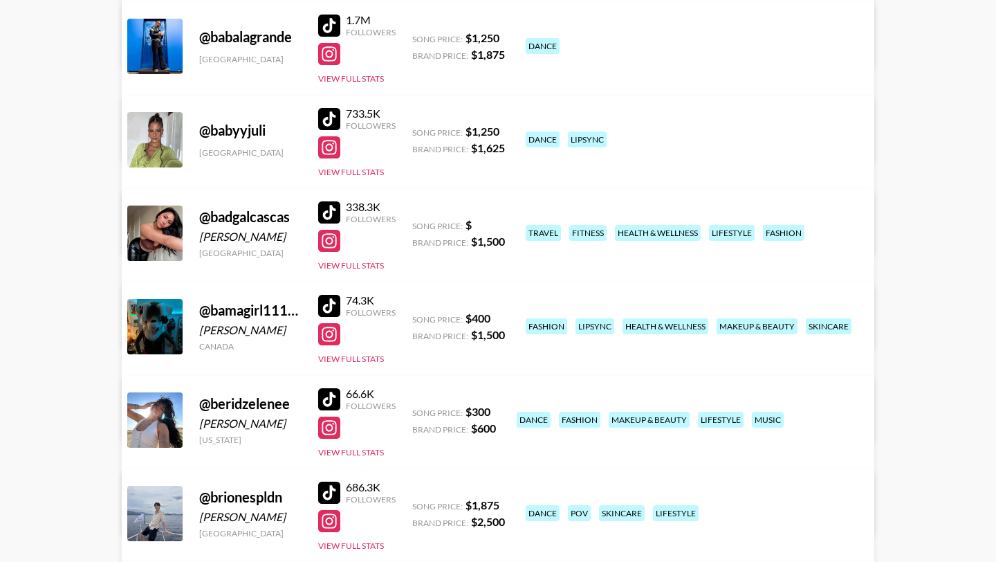
click at [333, 309] on div at bounding box center [329, 306] width 22 height 22
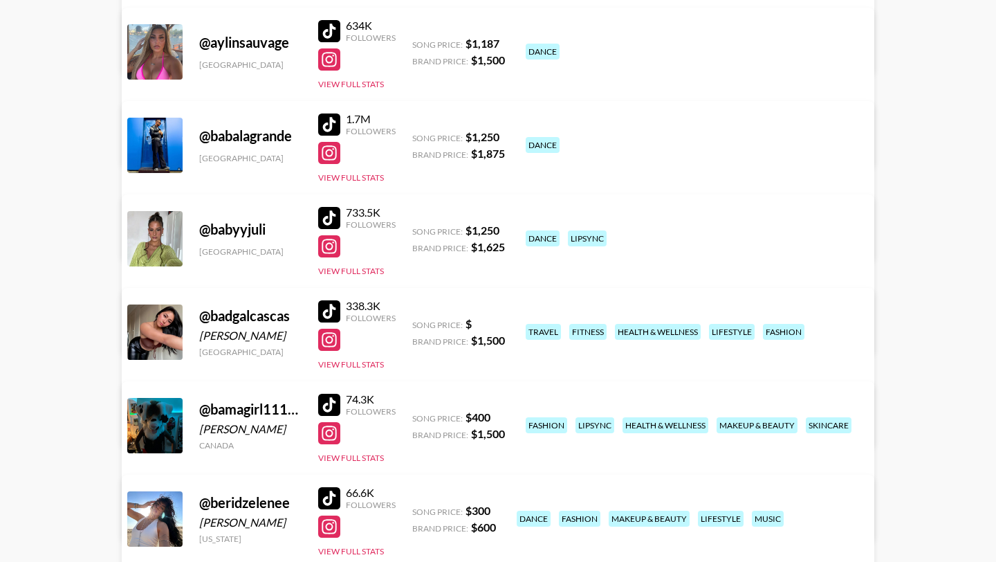
scroll to position [1687, 0]
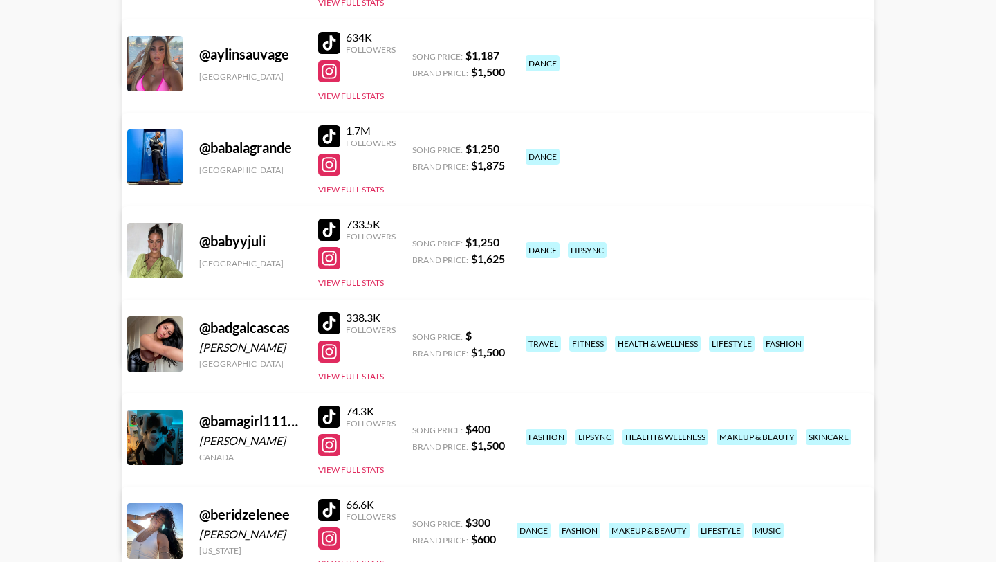
click at [333, 323] on div at bounding box center [329, 323] width 22 height 22
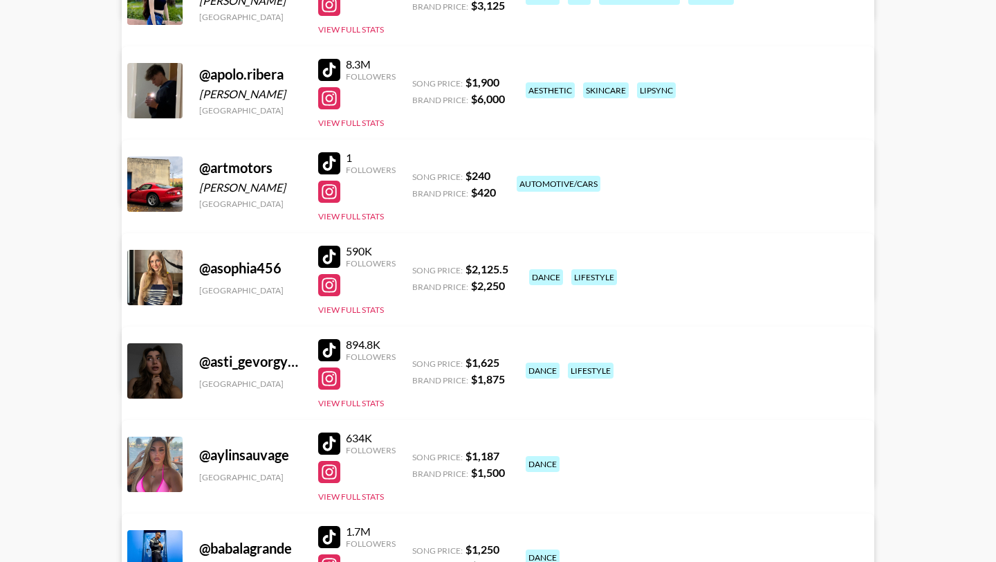
scroll to position [1283, 0]
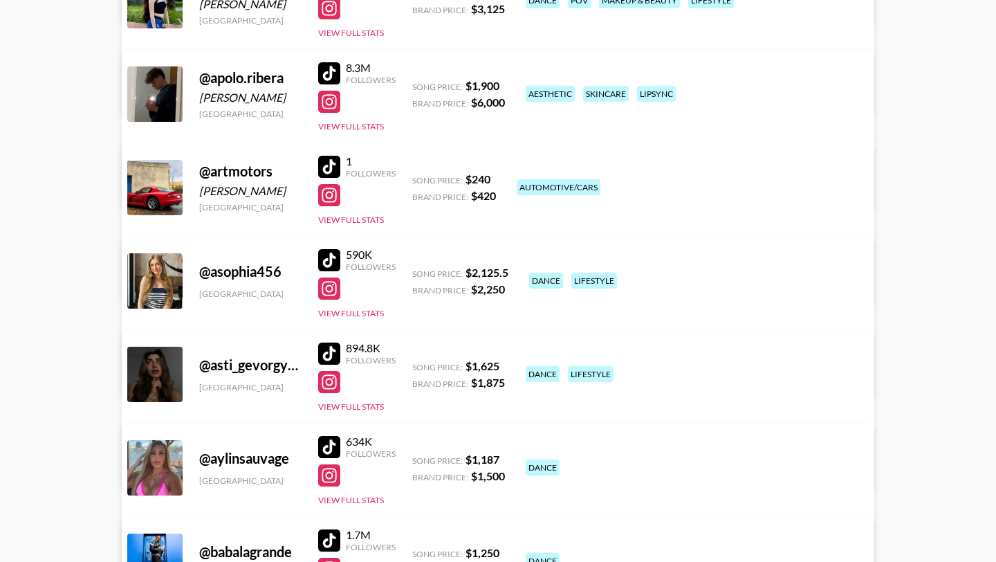
click at [329, 350] on div at bounding box center [329, 353] width 22 height 22
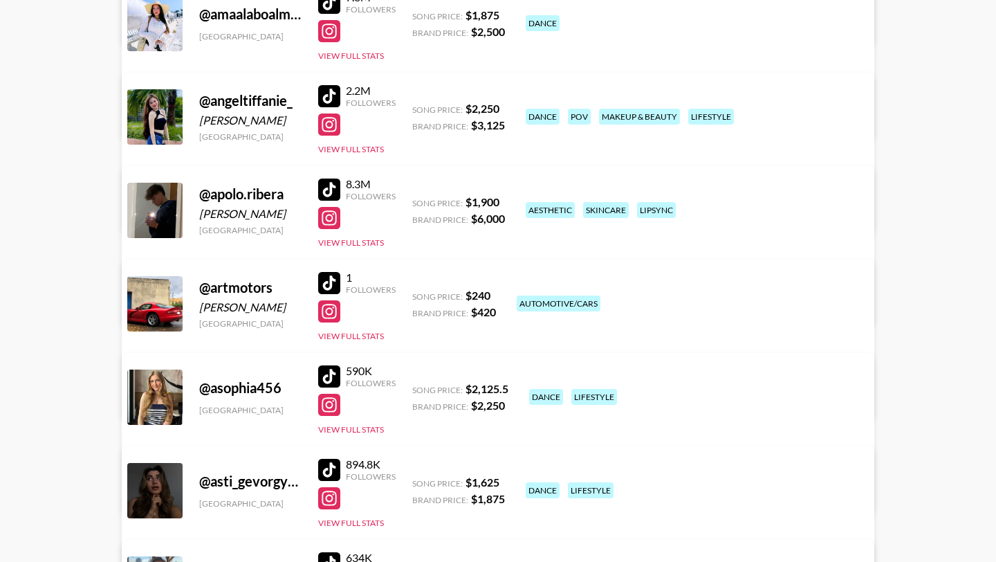
scroll to position [1137, 0]
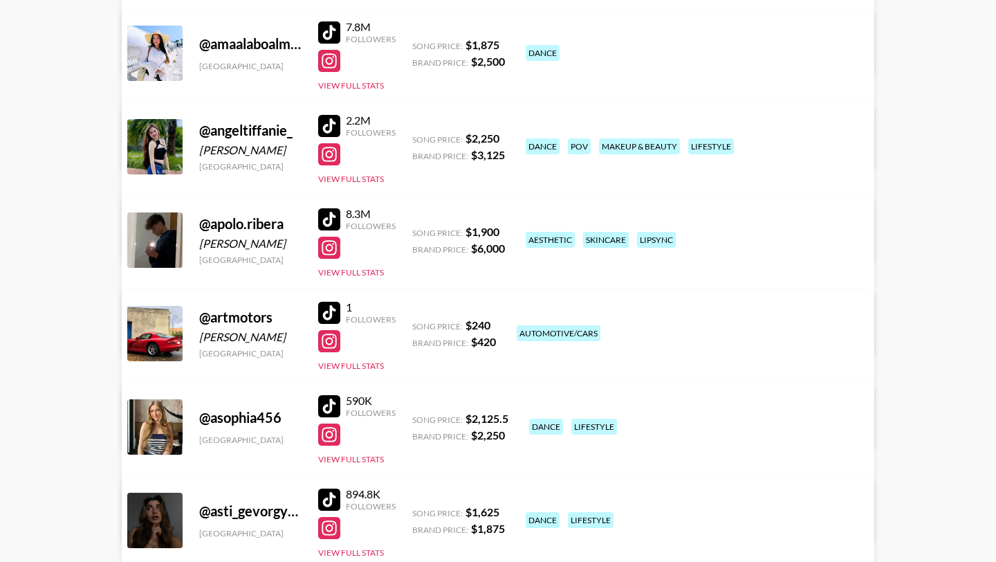
click at [335, 403] on div at bounding box center [329, 406] width 22 height 22
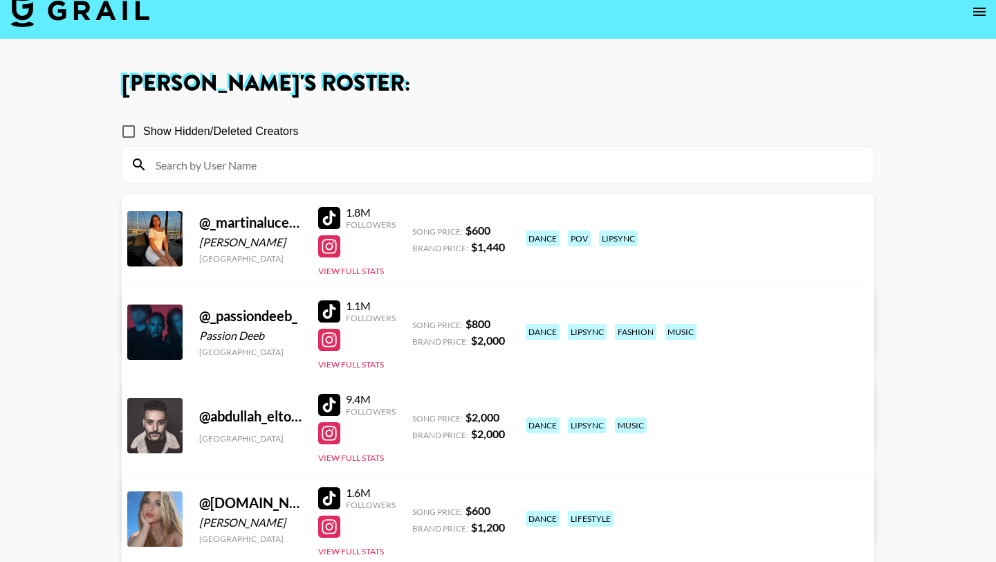
scroll to position [0, 0]
